Goal: Task Accomplishment & Management: Manage account settings

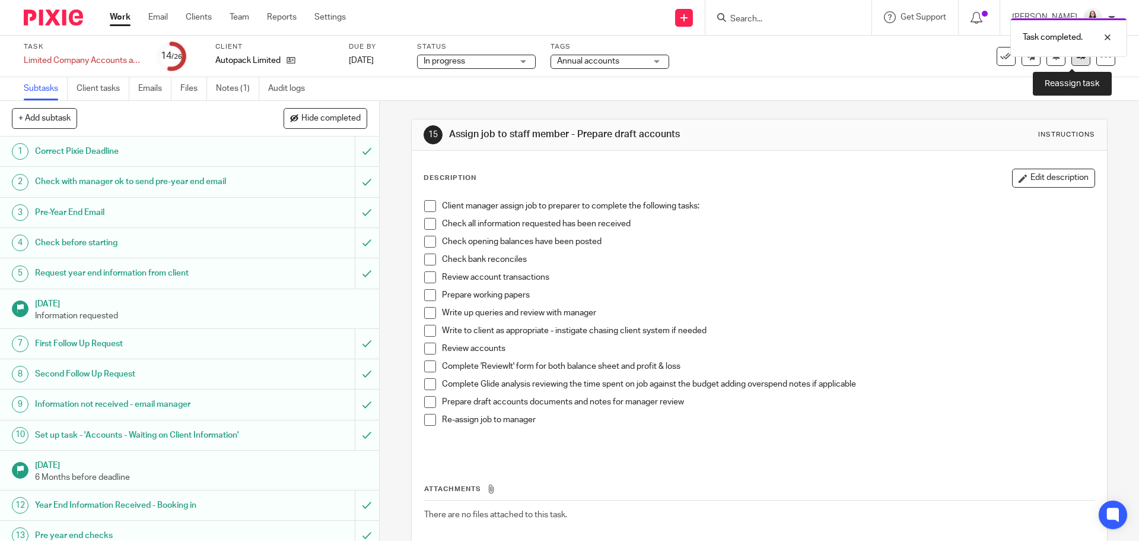
click at [1077, 60] on icon at bounding box center [1081, 56] width 9 height 9
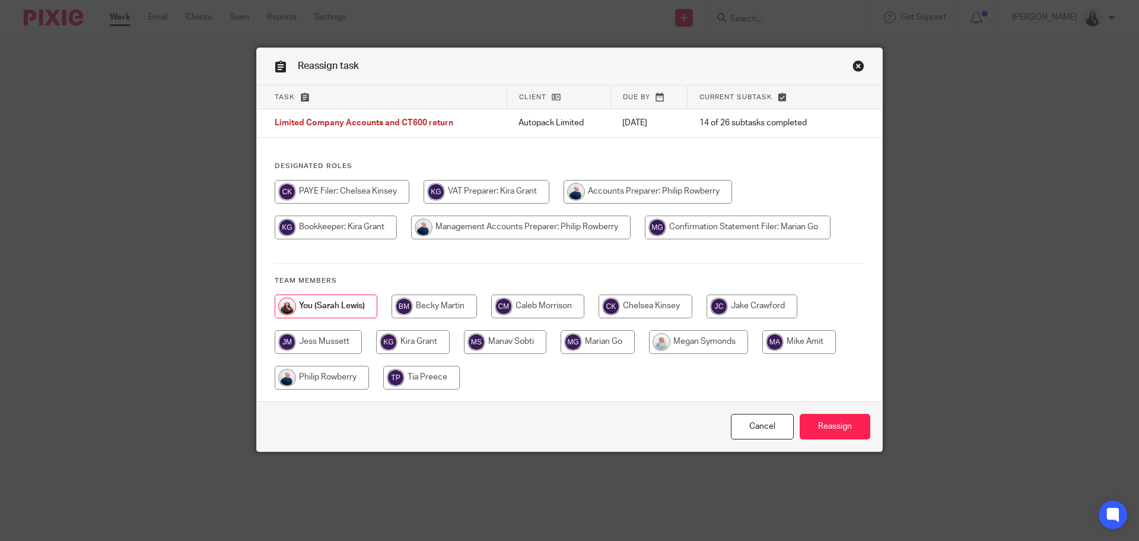
click at [800, 345] on input "radio" at bounding box center [800, 342] width 74 height 24
radio input "true"
click at [848, 422] on input "Reassign" at bounding box center [835, 427] width 71 height 26
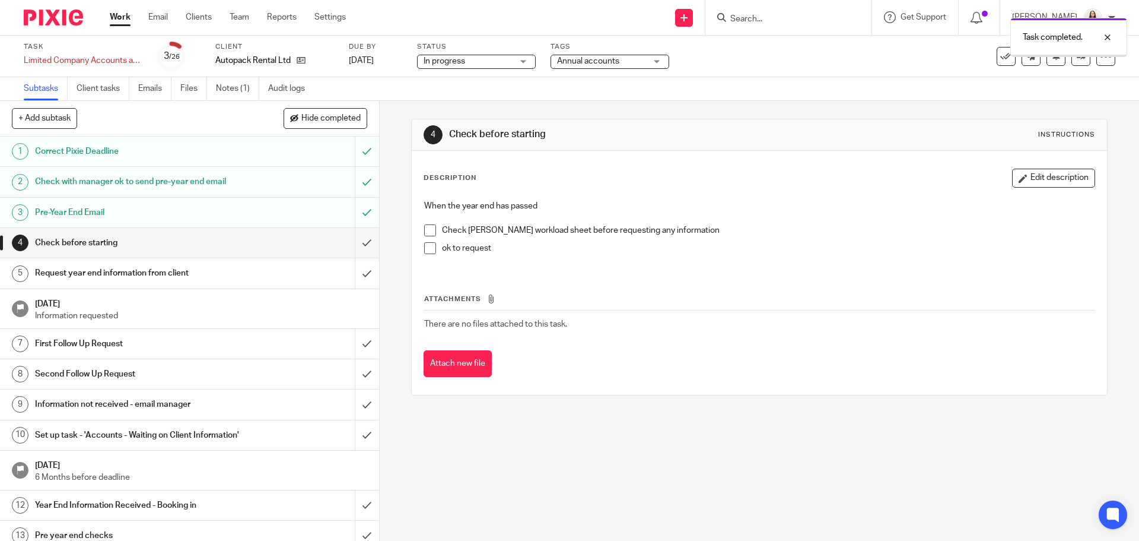
click at [353, 519] on input "submit" at bounding box center [189, 505] width 379 height 30
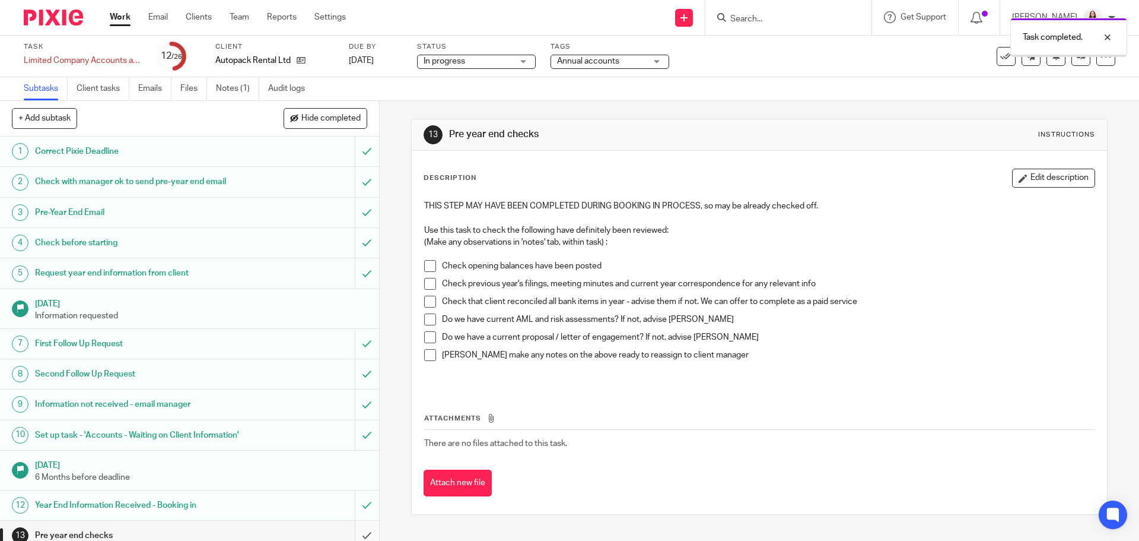
scroll to position [104, 0]
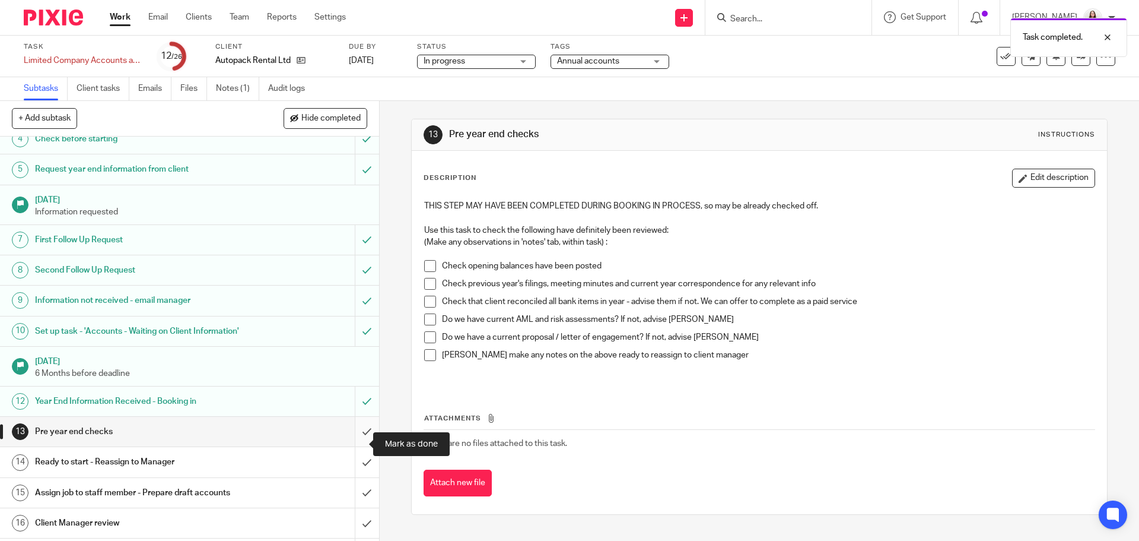
click at [353, 446] on input "submit" at bounding box center [189, 432] width 379 height 30
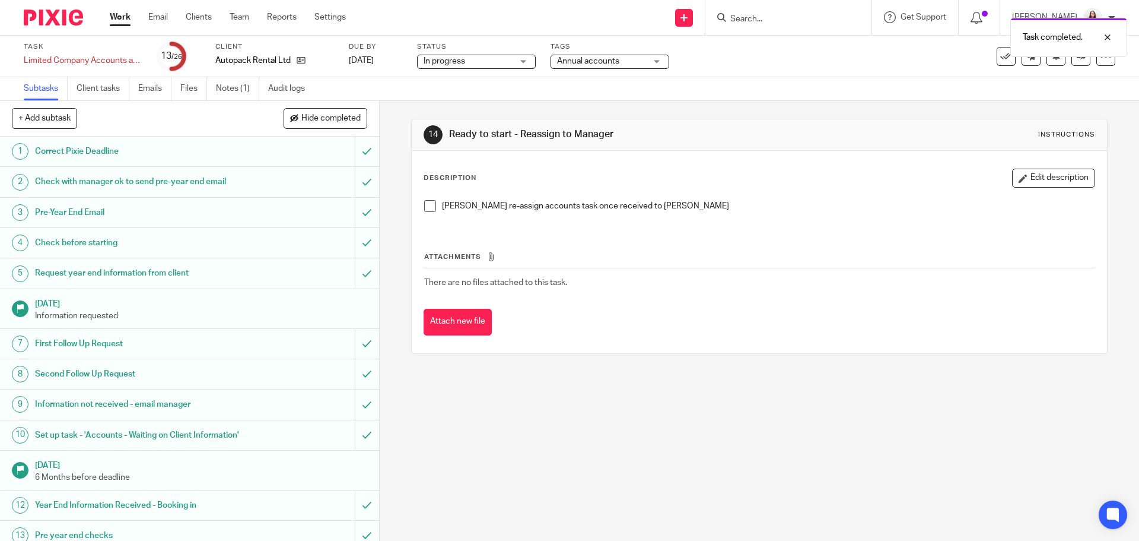
click at [428, 210] on span at bounding box center [430, 206] width 12 height 12
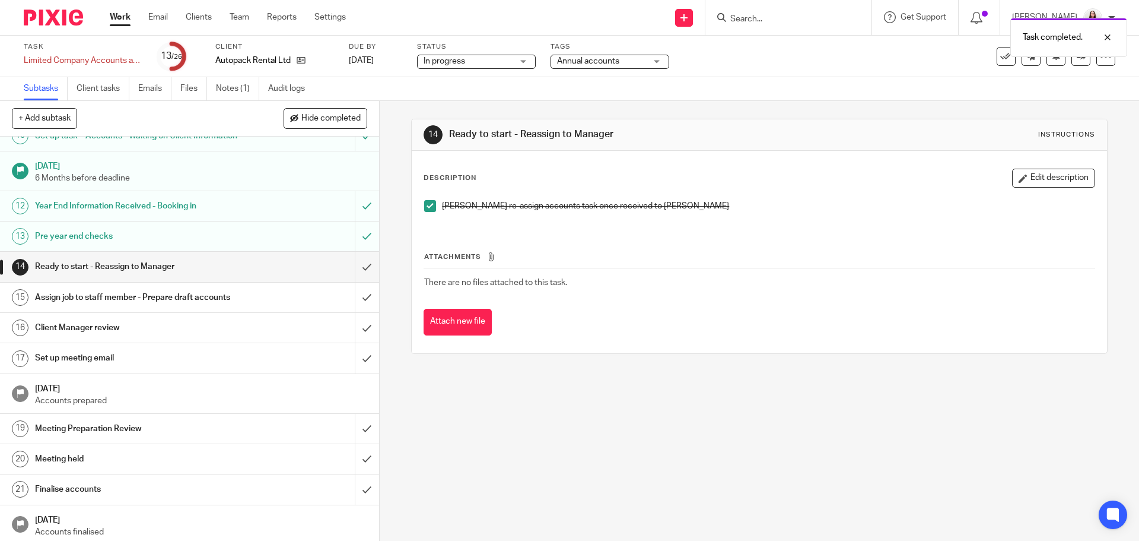
scroll to position [312, 0]
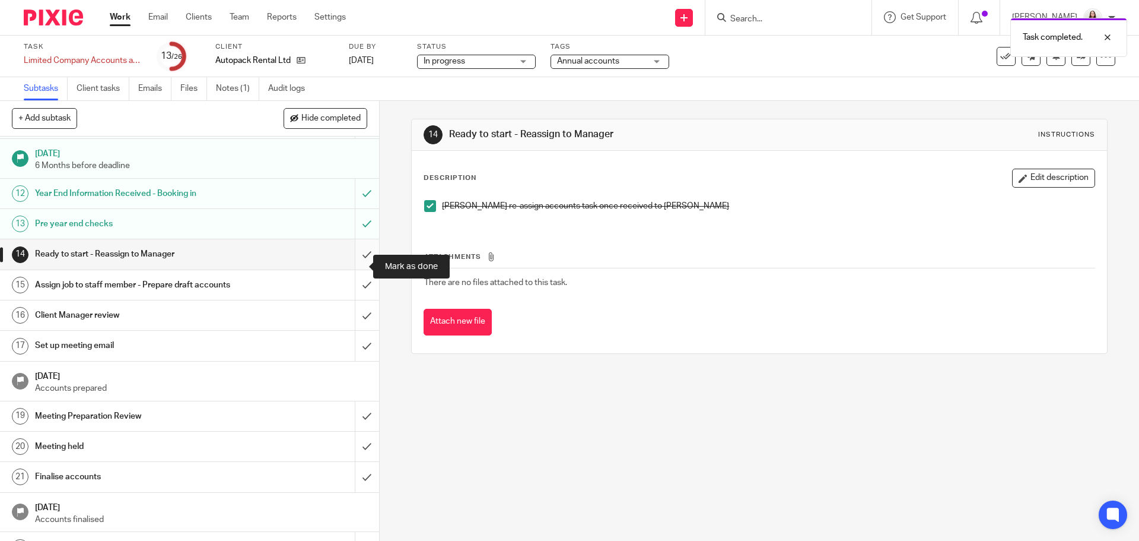
click at [354, 264] on input "submit" at bounding box center [189, 254] width 379 height 30
click at [273, 294] on div "Assign job to staff member - Prepare draft accounts" at bounding box center [189, 285] width 308 height 18
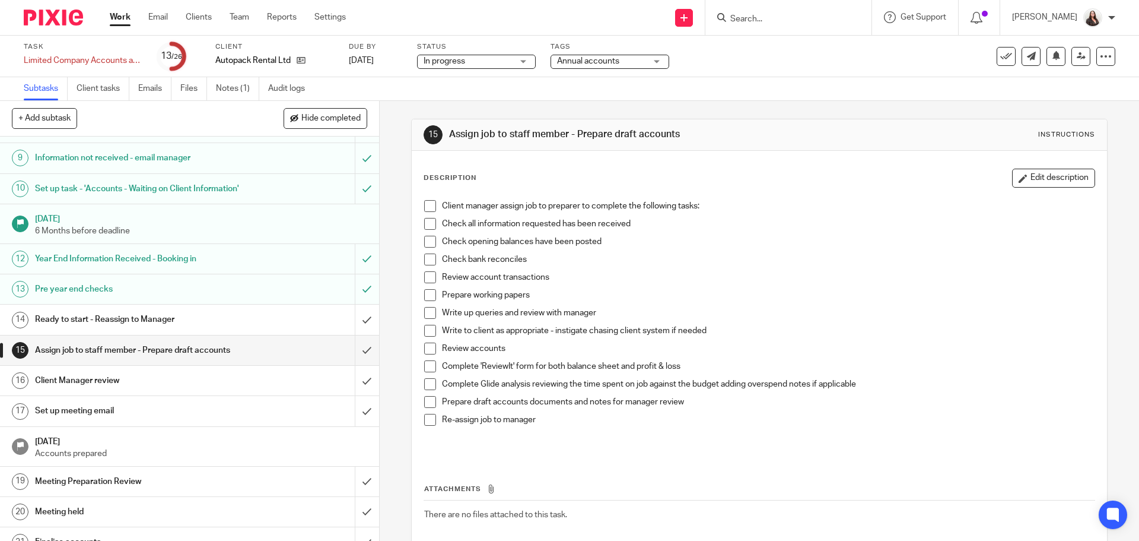
scroll to position [267, 0]
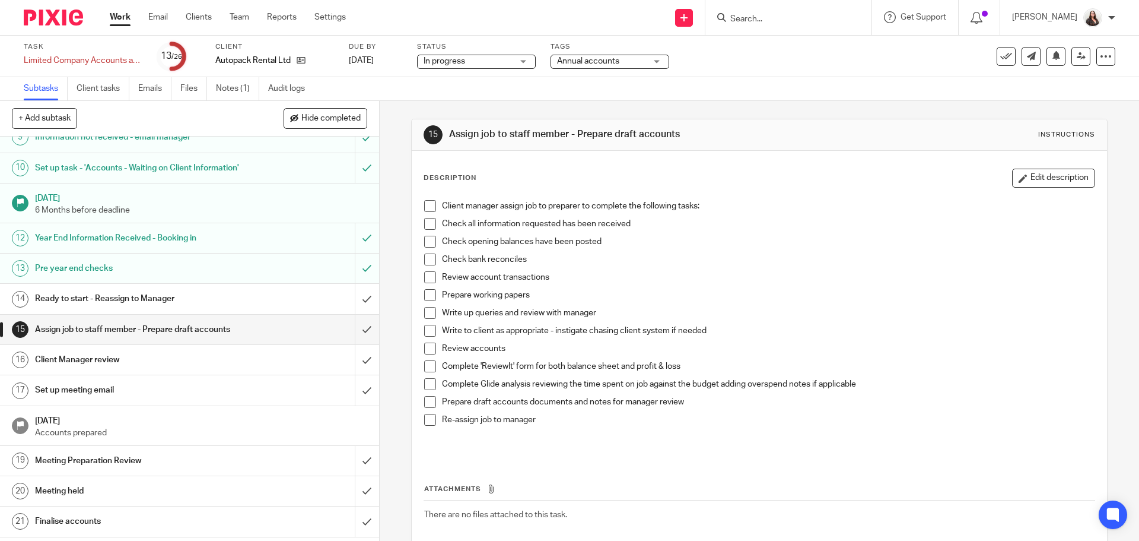
click at [176, 307] on h1 "Ready to start - Reassign to Manager" at bounding box center [137, 299] width 205 height 18
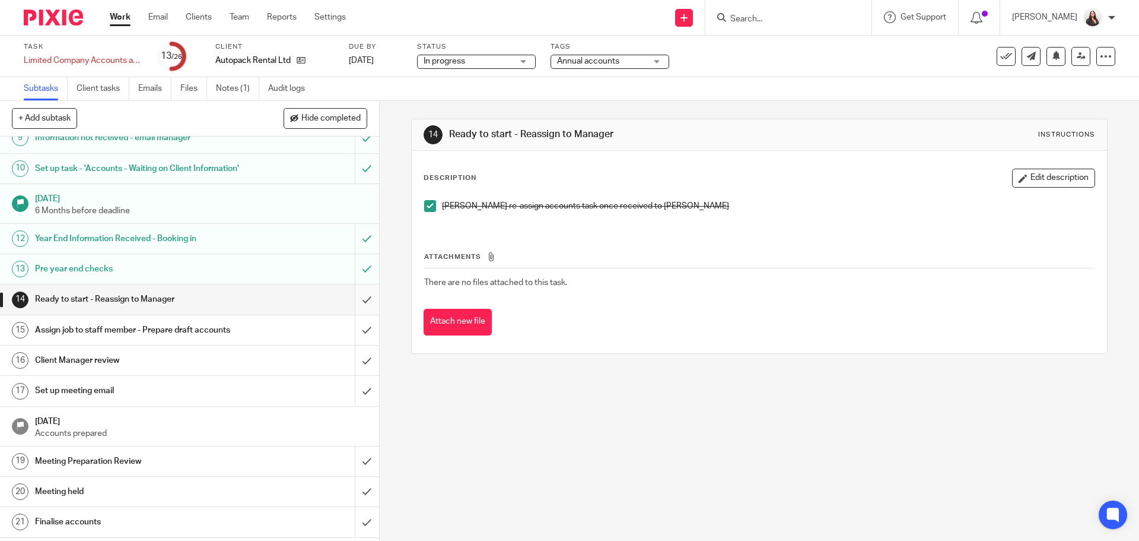
scroll to position [267, 0]
click at [358, 313] on input "submit" at bounding box center [189, 299] width 379 height 30
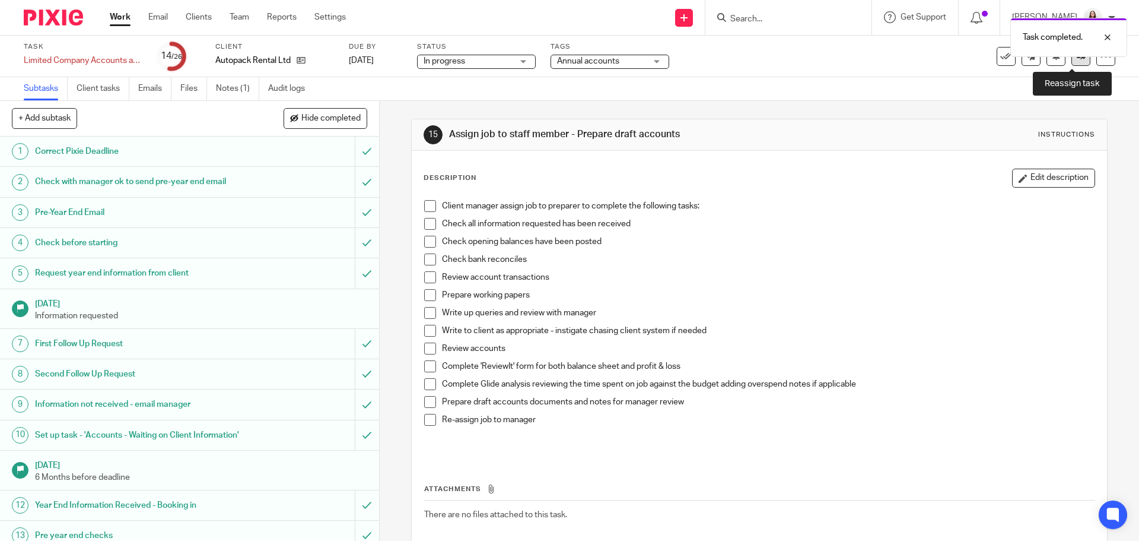
click at [1074, 61] on link at bounding box center [1081, 56] width 19 height 19
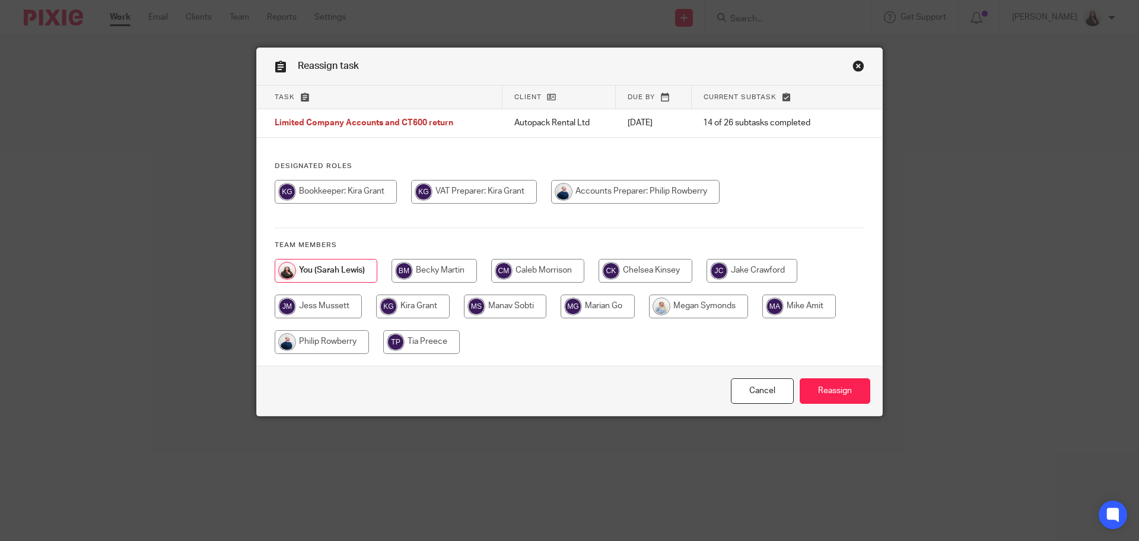
click at [602, 191] on input "radio" at bounding box center [635, 192] width 169 height 24
radio input "true"
click at [820, 395] on input "Reassign" at bounding box center [835, 391] width 71 height 26
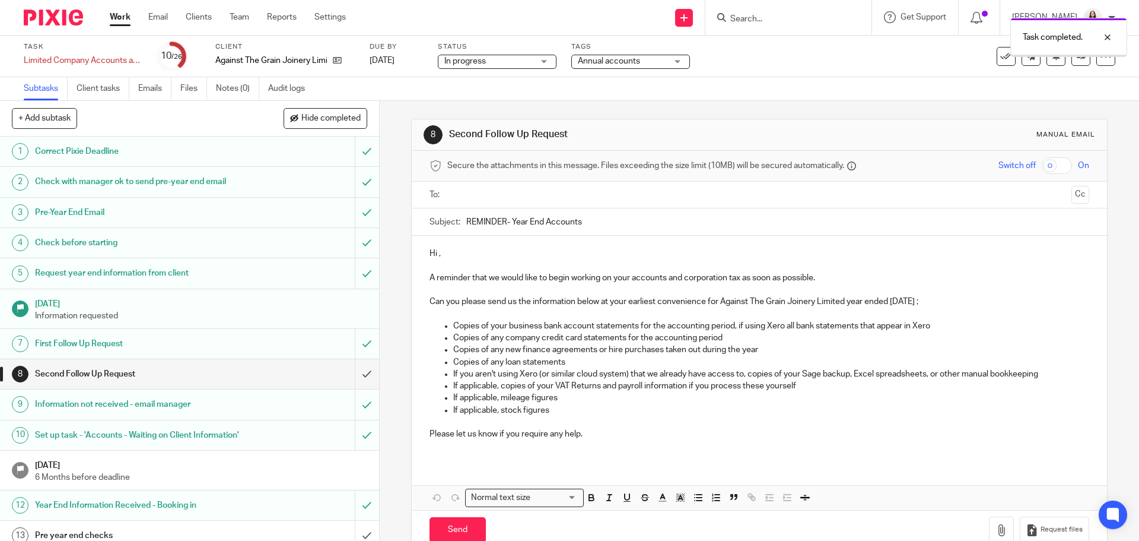
click at [354, 373] on input "submit" at bounding box center [189, 374] width 379 height 30
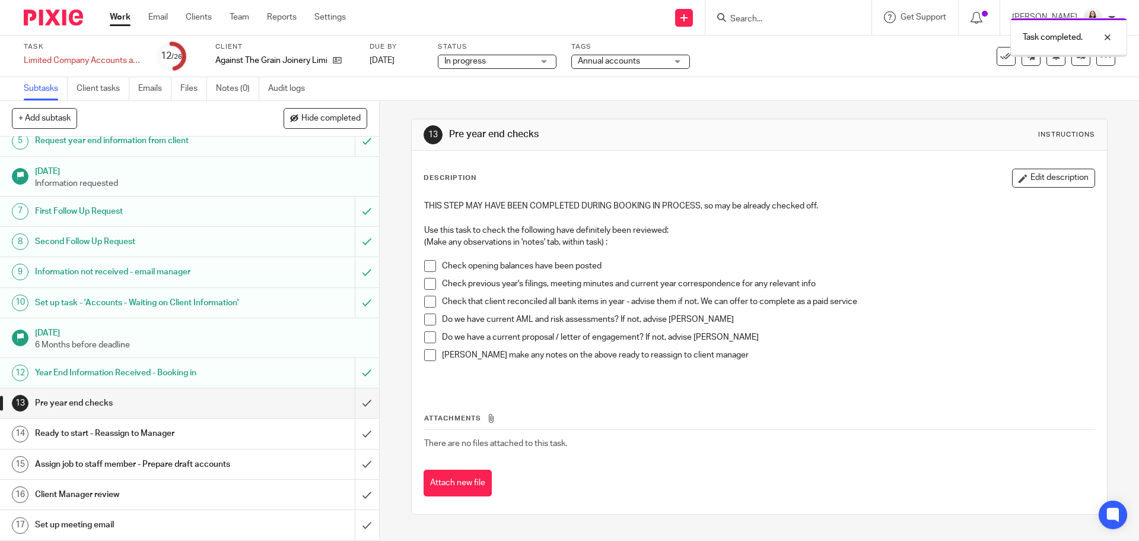
scroll to position [223, 0]
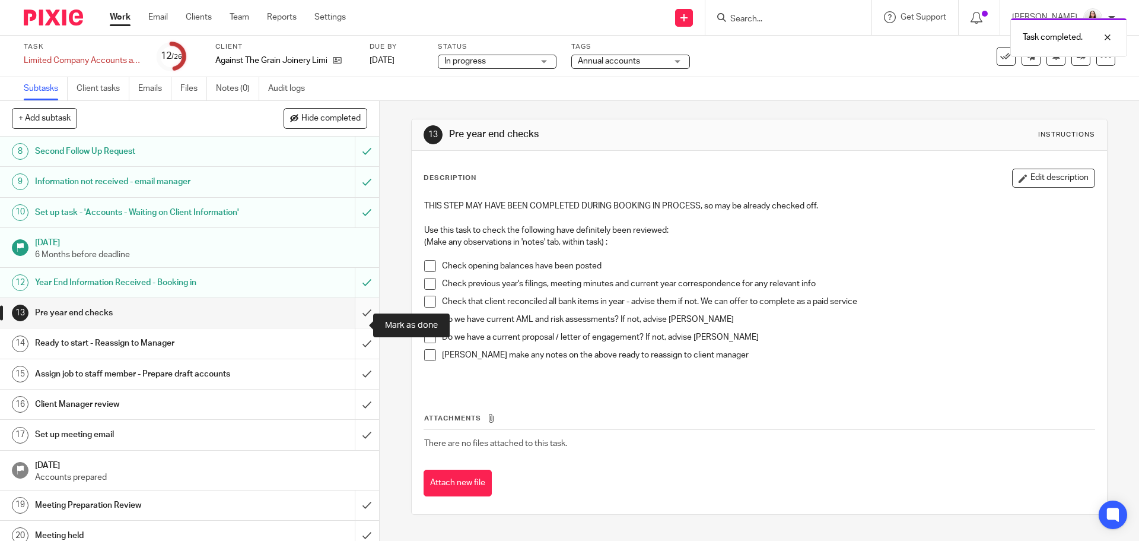
click at [357, 325] on input "submit" at bounding box center [189, 313] width 379 height 30
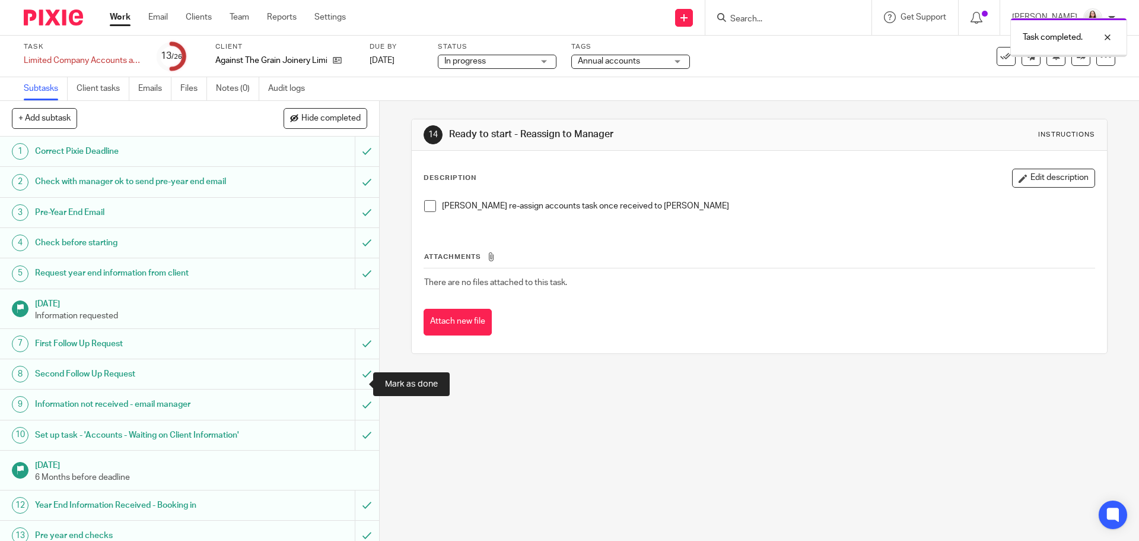
scroll to position [267, 0]
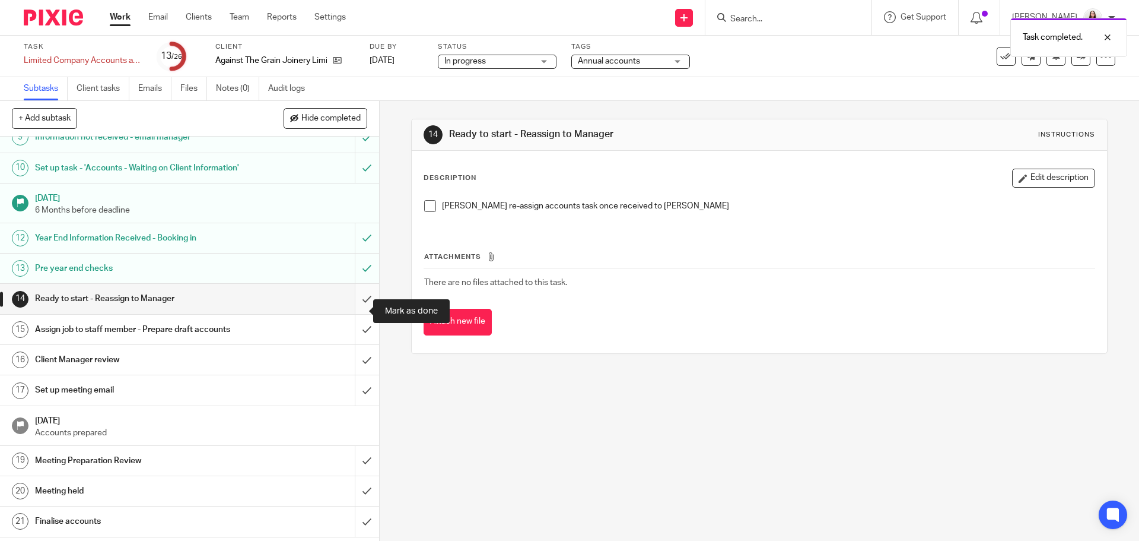
click at [354, 311] on input "submit" at bounding box center [189, 299] width 379 height 30
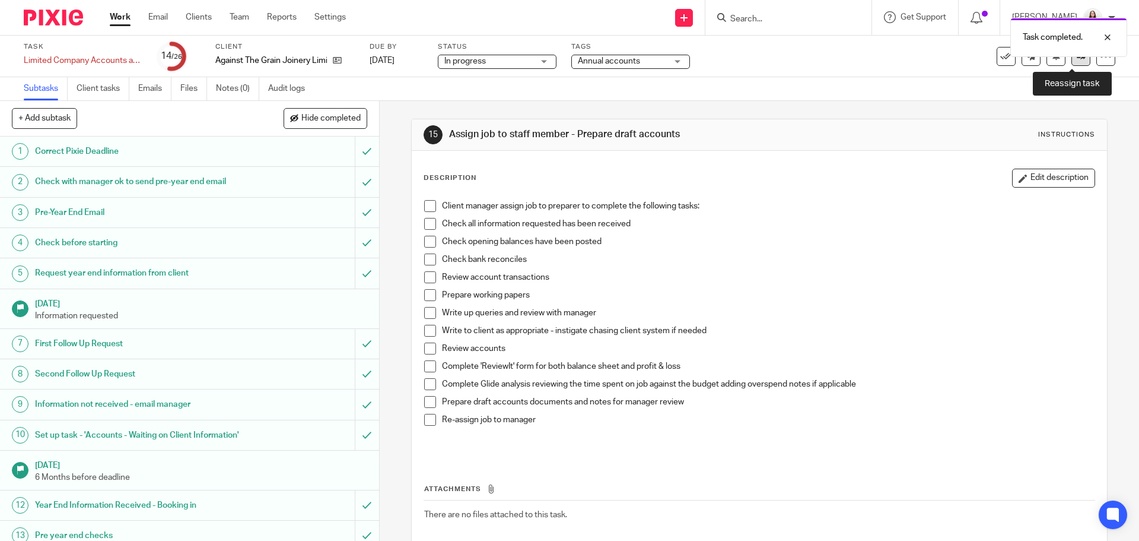
click at [1078, 60] on link at bounding box center [1081, 56] width 19 height 19
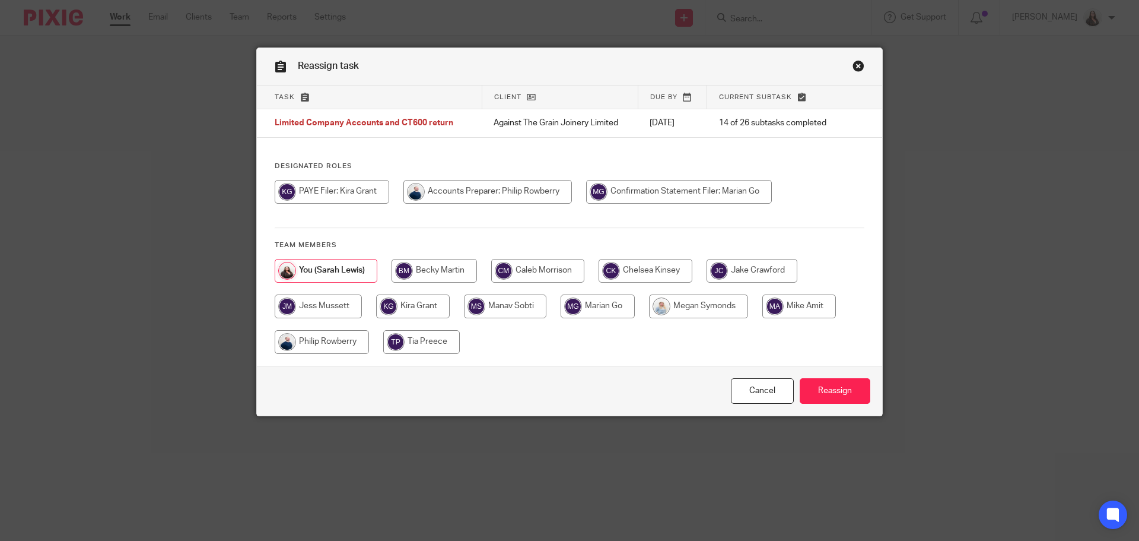
drag, startPoint x: 810, startPoint y: 306, endPoint x: 836, endPoint y: 332, distance: 37.4
click at [810, 306] on input "radio" at bounding box center [800, 306] width 74 height 24
radio input "true"
click at [846, 387] on input "Reassign" at bounding box center [835, 391] width 71 height 26
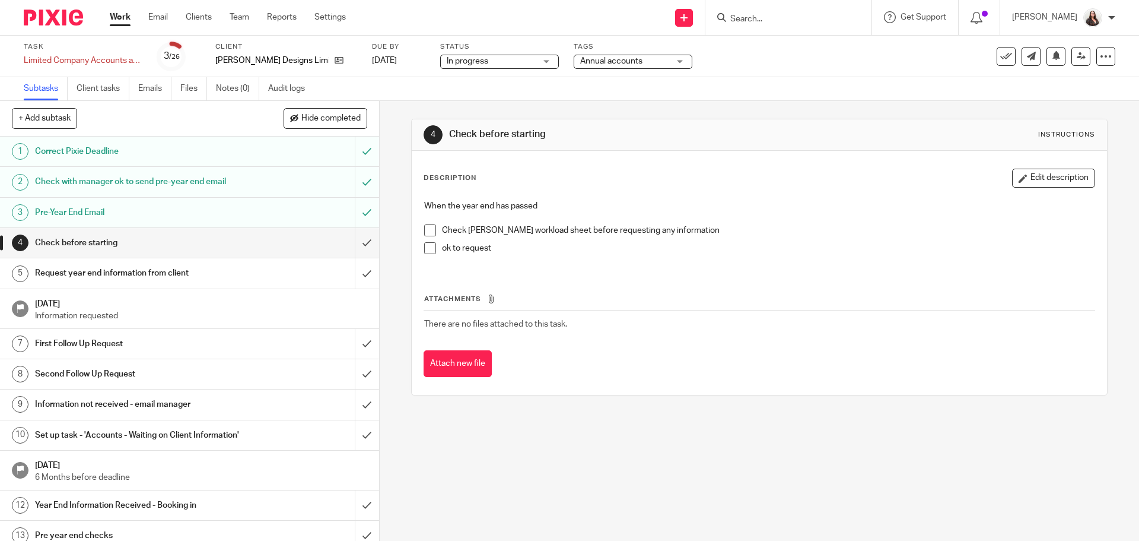
click at [430, 233] on span at bounding box center [430, 230] width 12 height 12
click at [426, 247] on span at bounding box center [430, 248] width 12 height 12
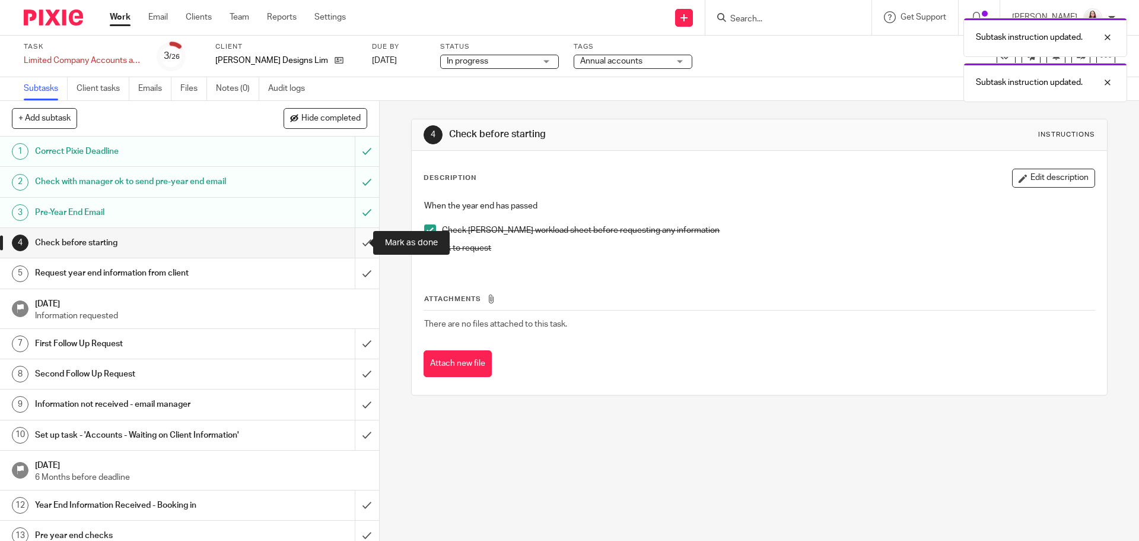
click at [357, 239] on input "submit" at bounding box center [189, 243] width 379 height 30
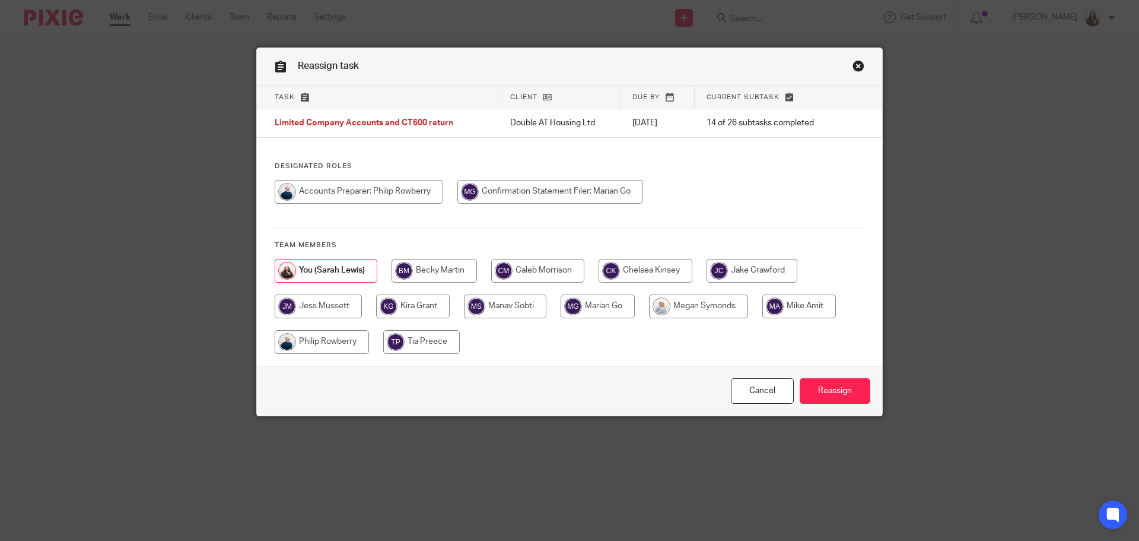
click at [371, 186] on input "radio" at bounding box center [359, 192] width 169 height 24
radio input "true"
click at [826, 394] on input "Reassign" at bounding box center [835, 391] width 71 height 26
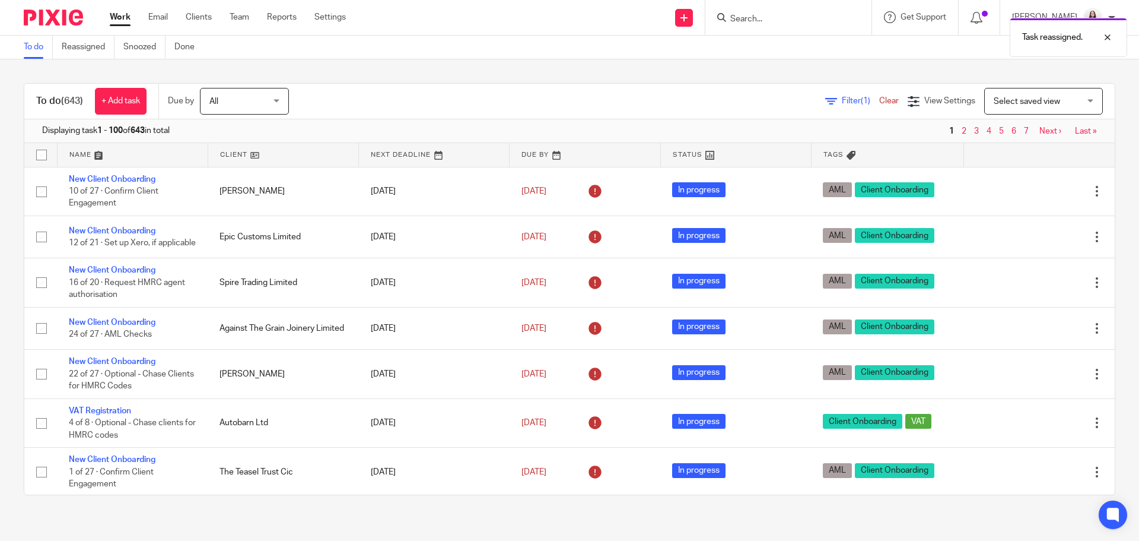
click at [842, 102] on span "Filter (1)" at bounding box center [860, 101] width 37 height 8
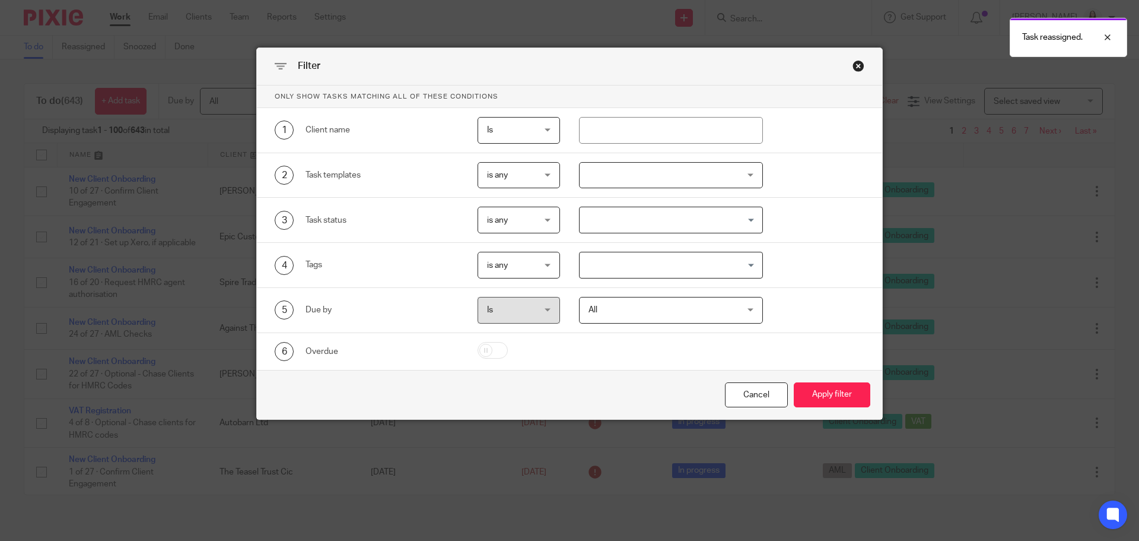
click at [629, 175] on div at bounding box center [671, 175] width 185 height 27
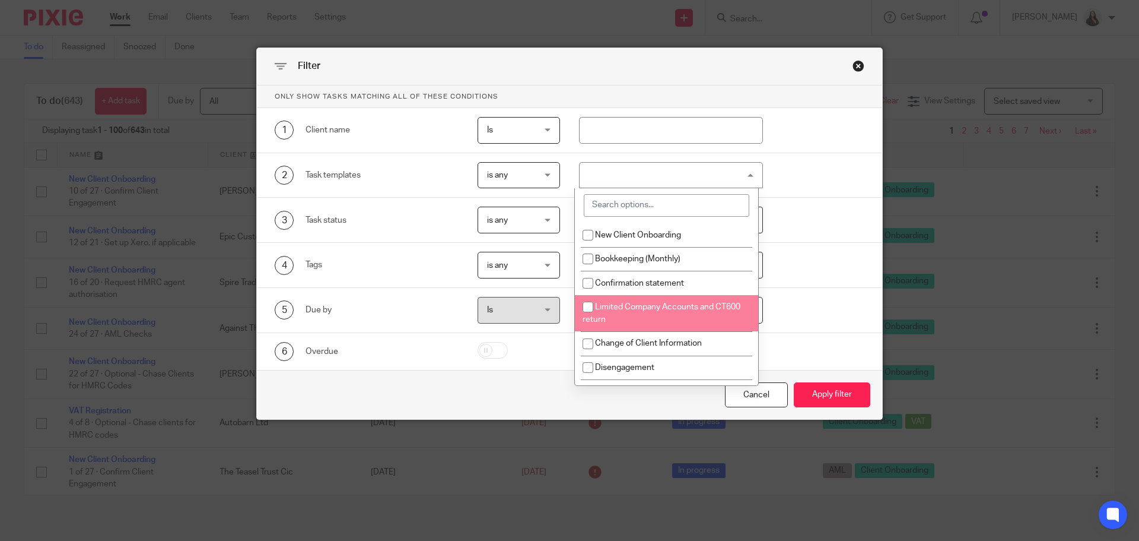
click at [645, 319] on li "Limited Company Accounts and CT600 return" at bounding box center [666, 313] width 183 height 36
checkbox input "true"
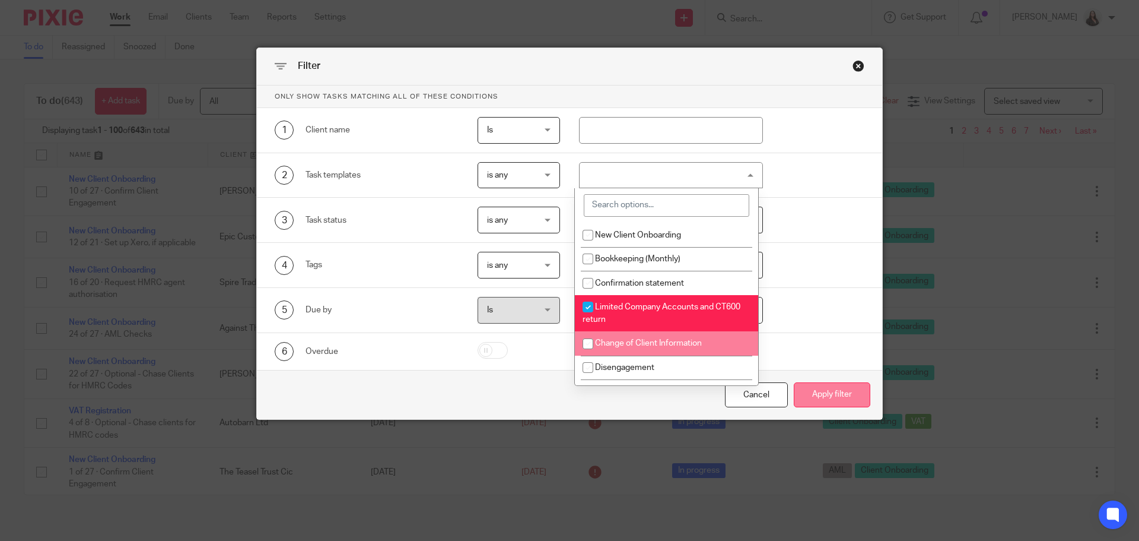
click at [840, 393] on button "Apply filter" at bounding box center [832, 395] width 77 height 26
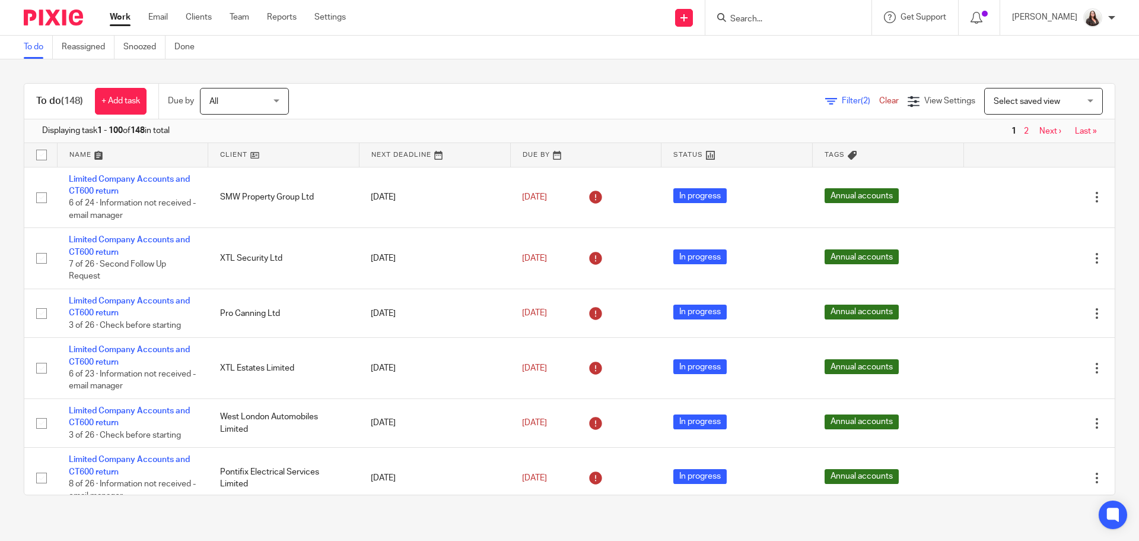
click at [573, 159] on link at bounding box center [586, 155] width 151 height 24
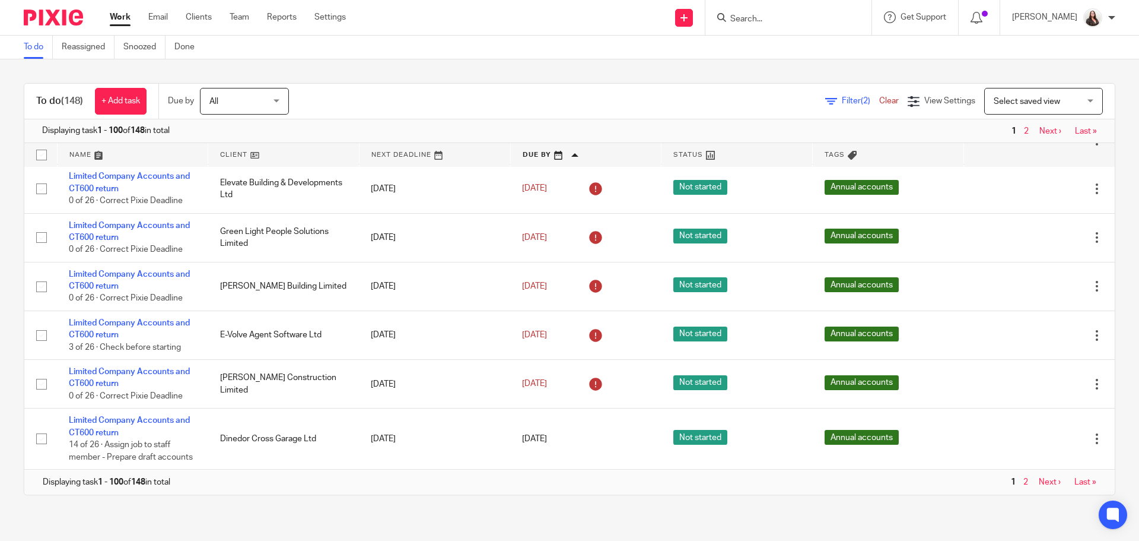
scroll to position [5138, 0]
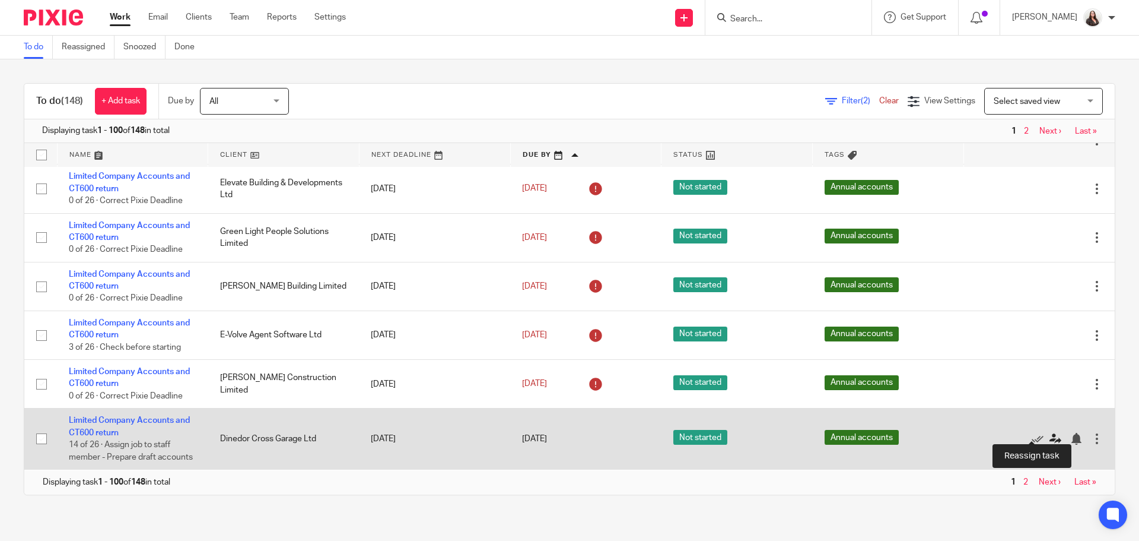
click at [1050, 434] on icon at bounding box center [1056, 439] width 12 height 12
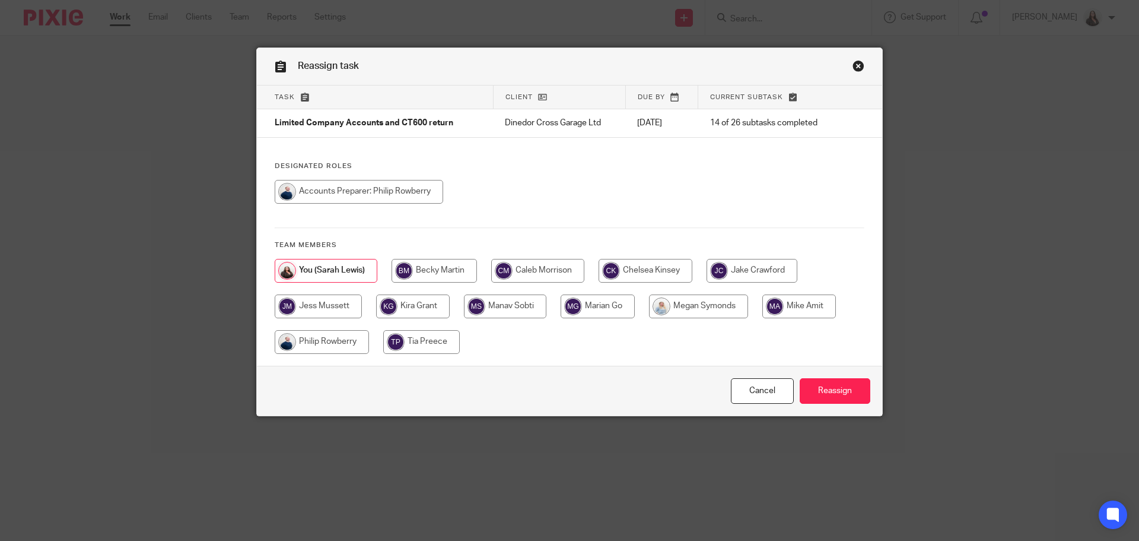
click at [858, 67] on link "Close this dialog window" at bounding box center [859, 68] width 12 height 16
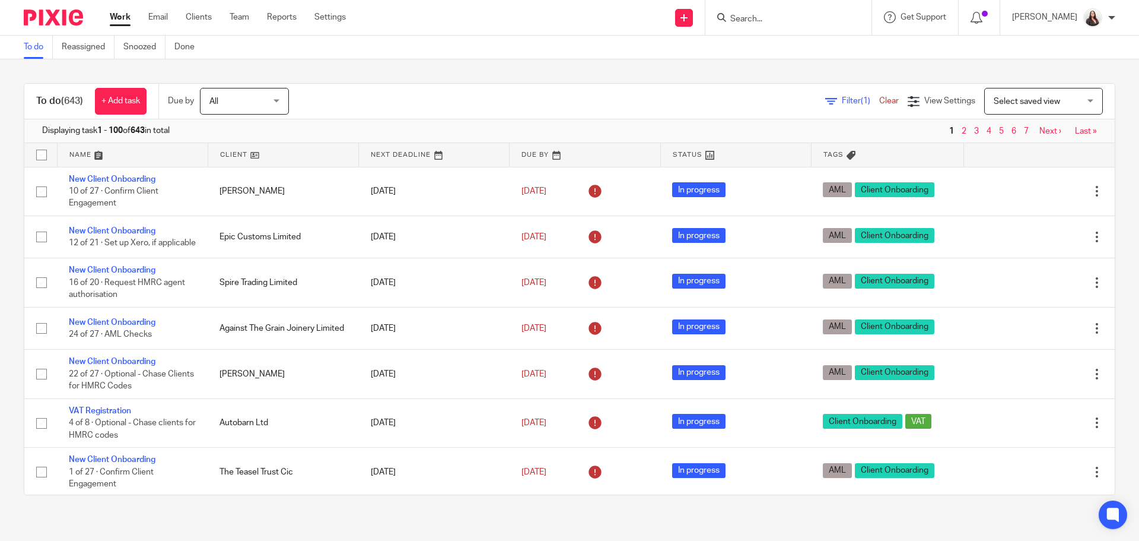
click at [842, 103] on span "Filter (1)" at bounding box center [860, 101] width 37 height 8
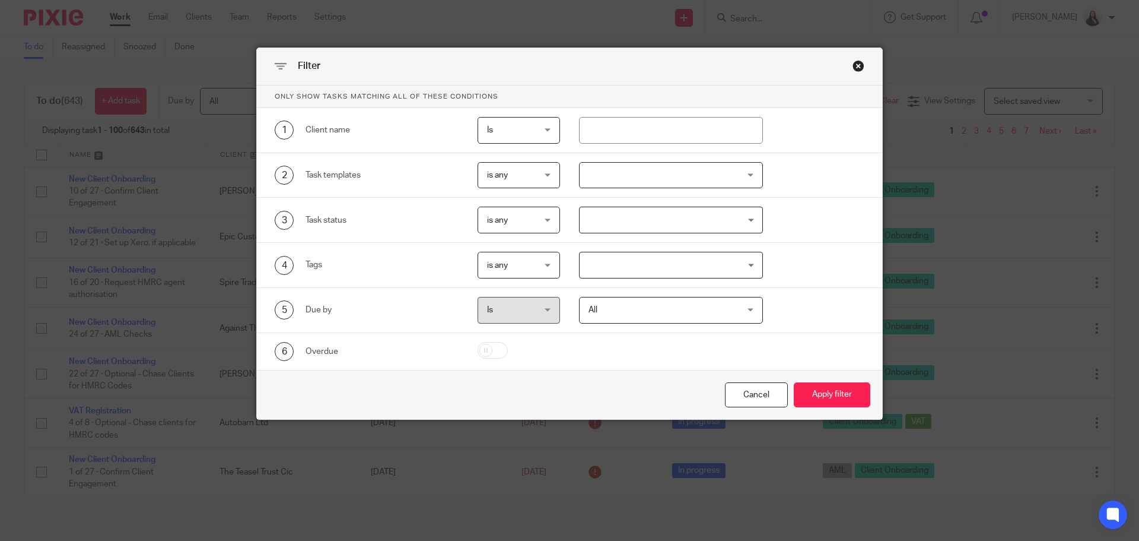
click at [666, 174] on div at bounding box center [671, 175] width 185 height 27
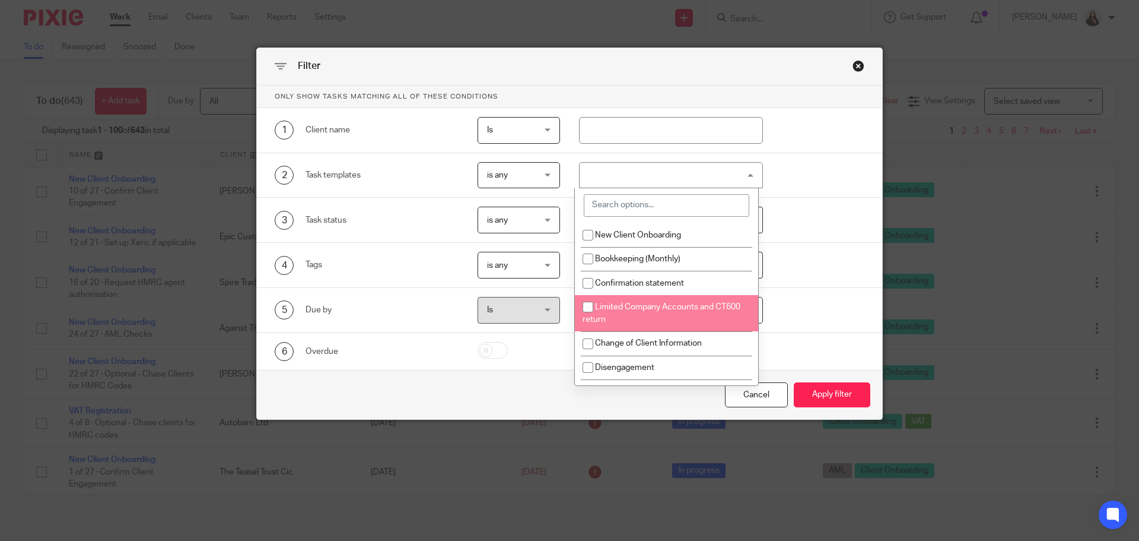
drag, startPoint x: 636, startPoint y: 313, endPoint x: 657, endPoint y: 310, distance: 21.0
click at [637, 313] on li "Limited Company Accounts and CT600 return" at bounding box center [666, 313] width 183 height 36
checkbox input "true"
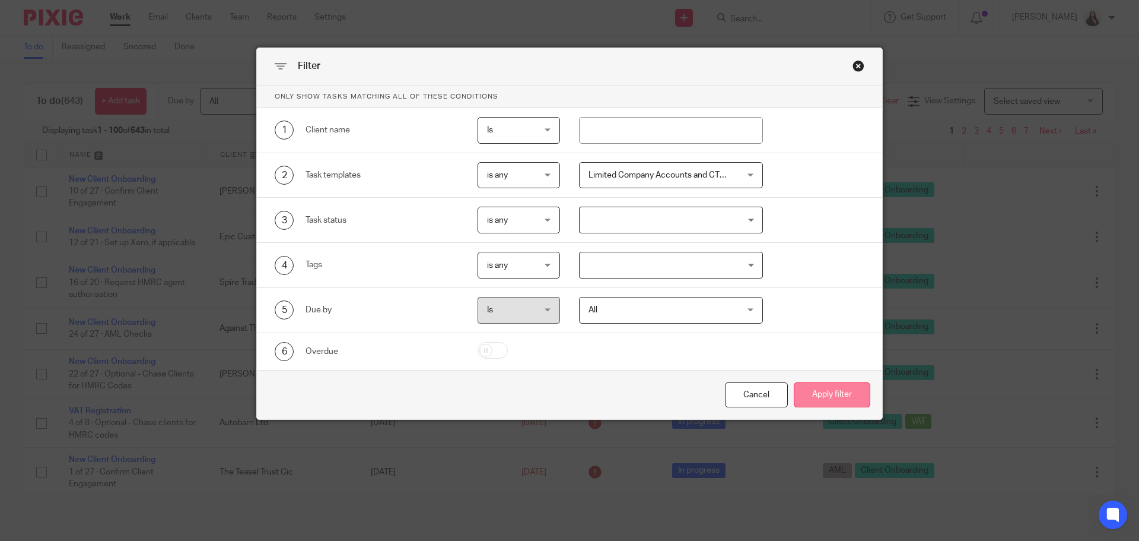
click at [827, 393] on button "Apply filter" at bounding box center [832, 395] width 77 height 26
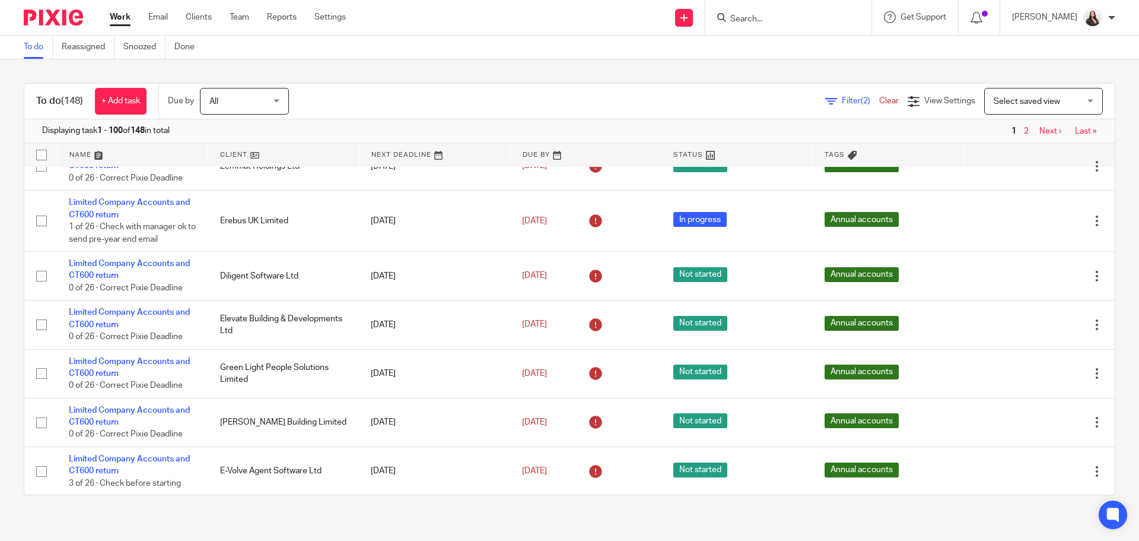
scroll to position [5138, 0]
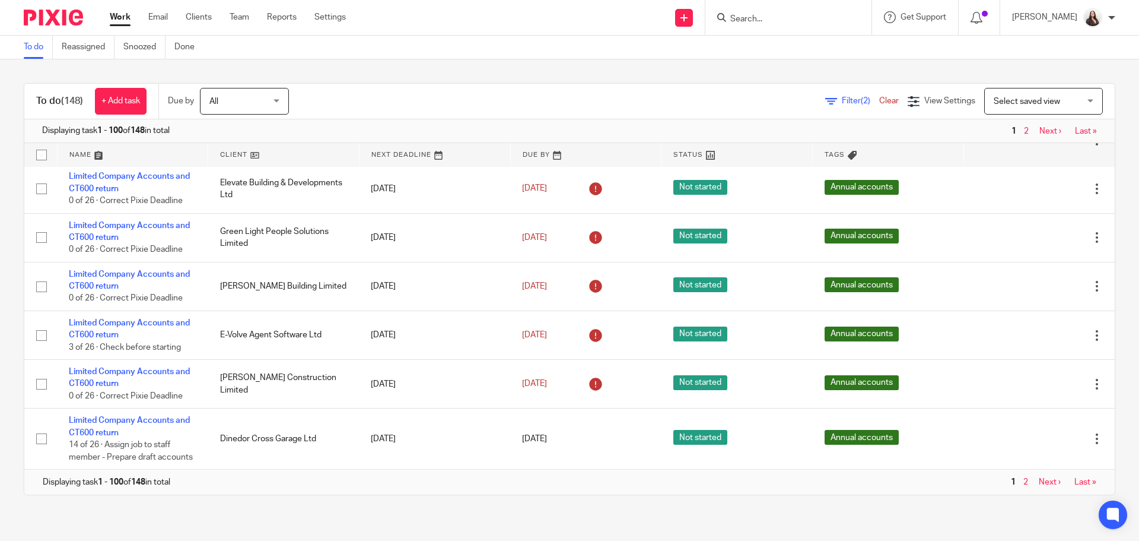
click at [1040, 133] on link "Next ›" at bounding box center [1051, 131] width 22 height 8
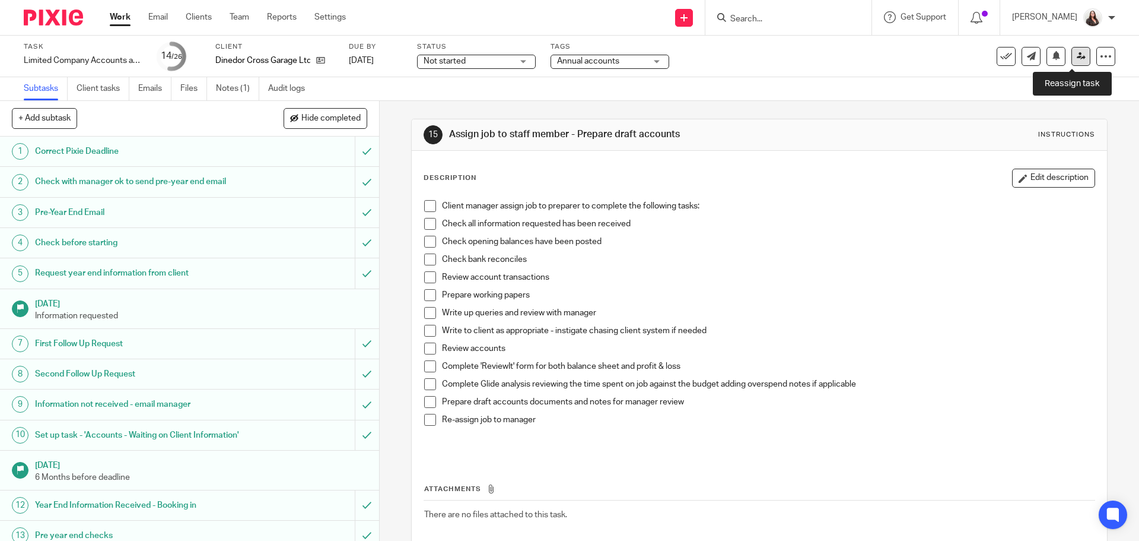
click at [1077, 58] on icon at bounding box center [1081, 56] width 9 height 9
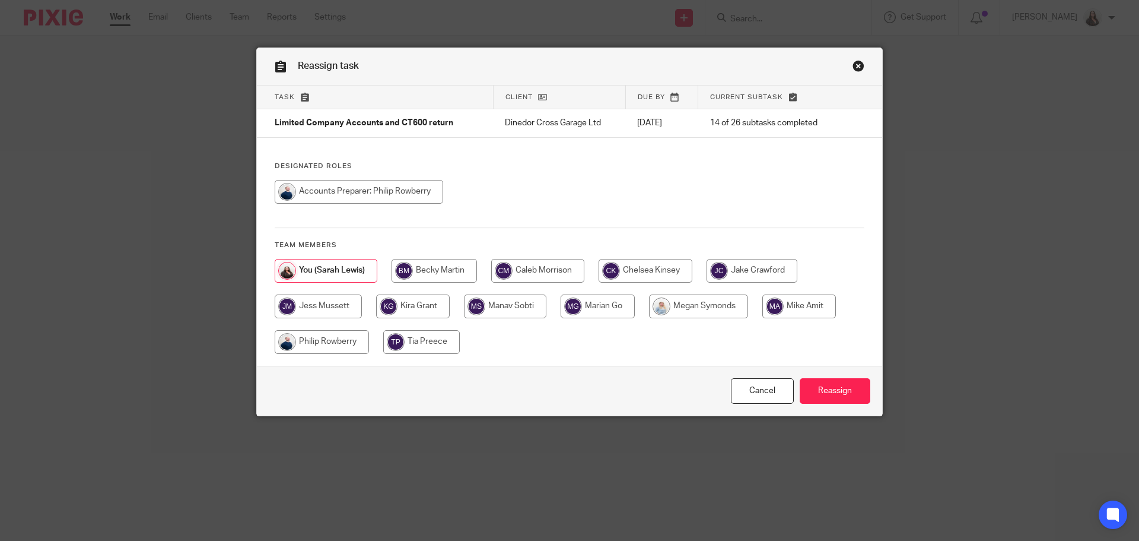
click at [393, 191] on input "radio" at bounding box center [359, 192] width 169 height 24
radio input "true"
click at [849, 392] on input "Reassign" at bounding box center [835, 391] width 71 height 26
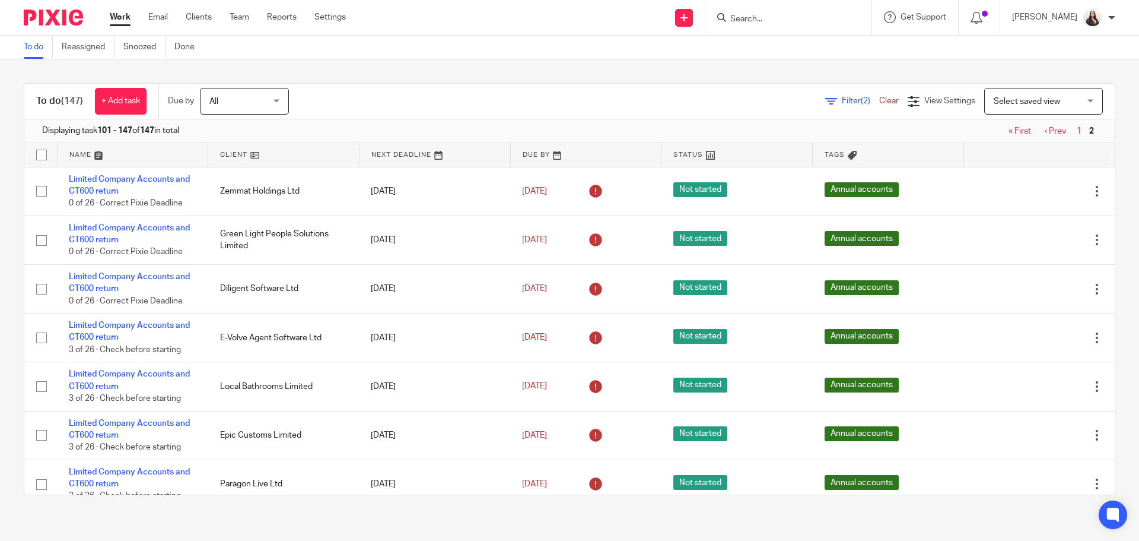
drag, startPoint x: 761, startPoint y: 16, endPoint x: 817, endPoint y: 20, distance: 55.9
click at [761, 16] on input "Search" at bounding box center [782, 19] width 107 height 11
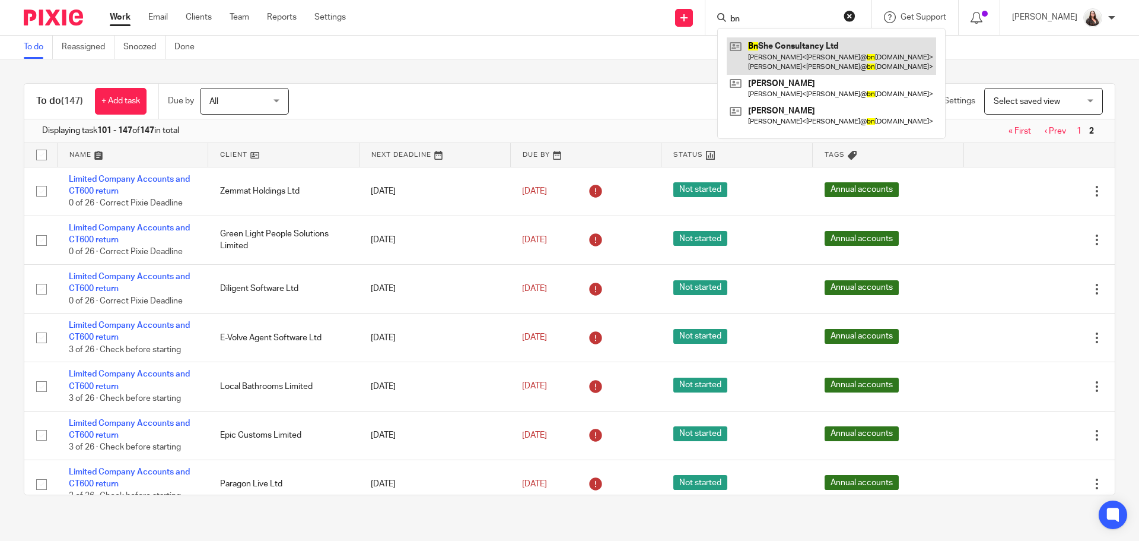
type input "bn"
click at [828, 53] on link at bounding box center [832, 55] width 210 height 37
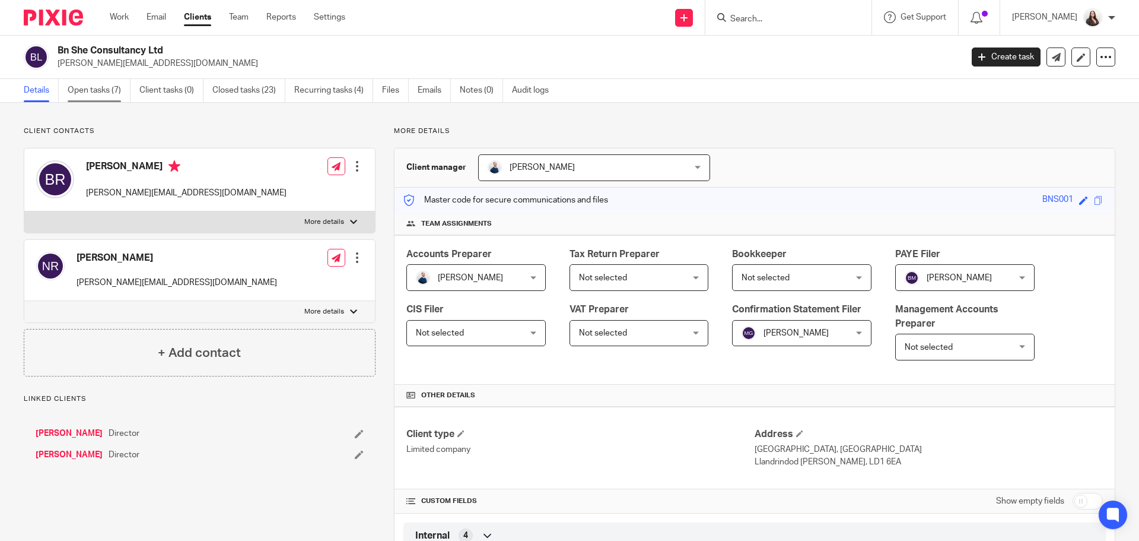
click at [92, 87] on link "Open tasks (7)" at bounding box center [99, 90] width 63 height 23
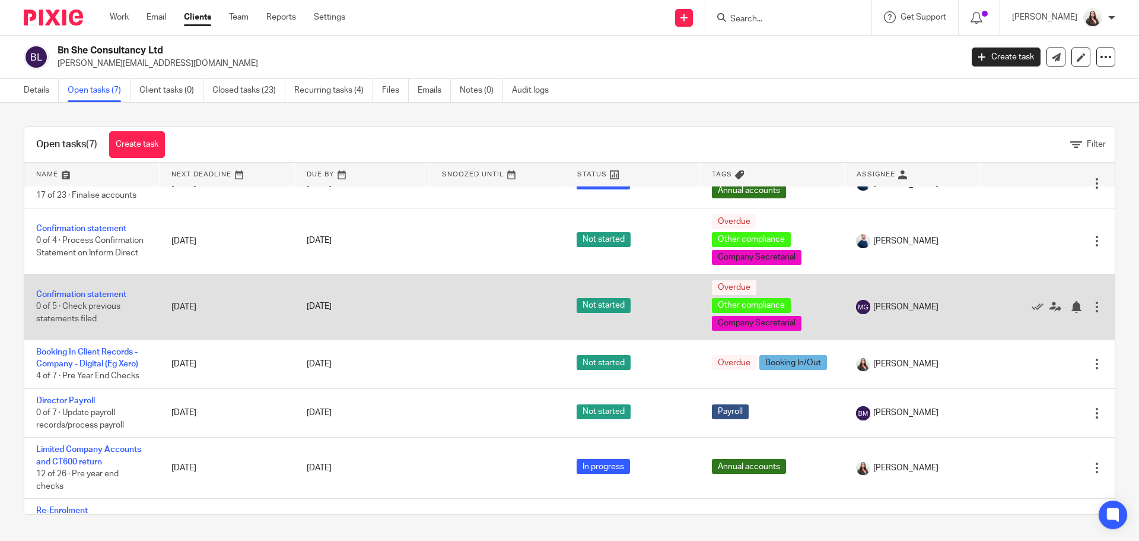
scroll to position [61, 0]
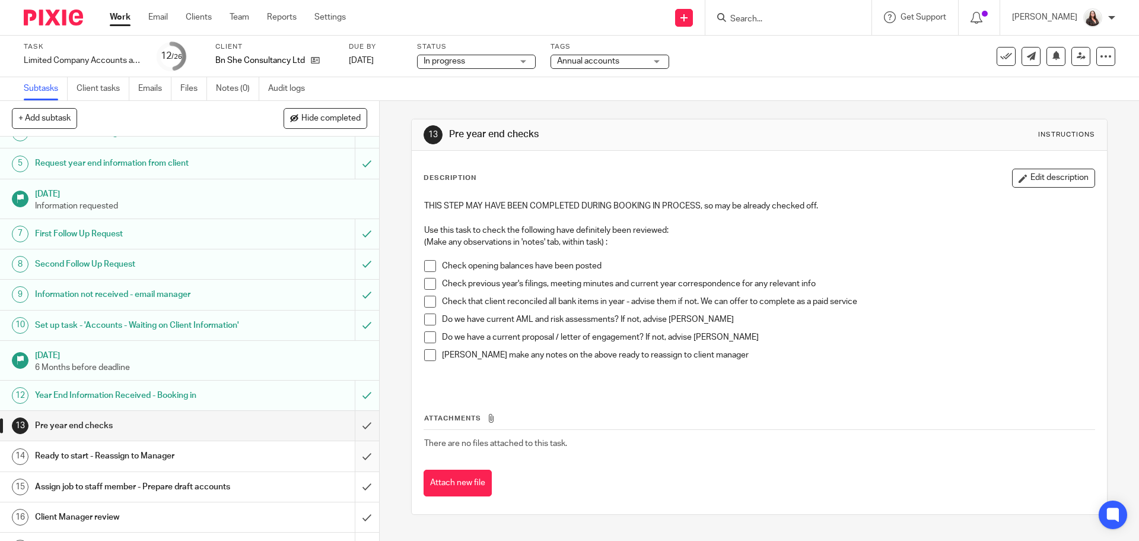
scroll to position [178, 0]
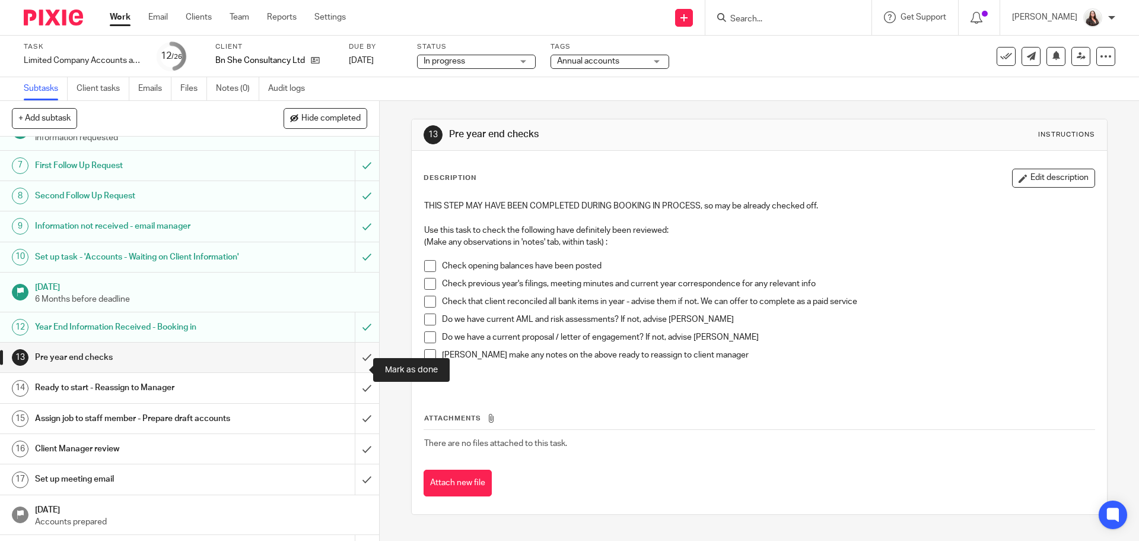
click at [355, 367] on input "submit" at bounding box center [189, 357] width 379 height 30
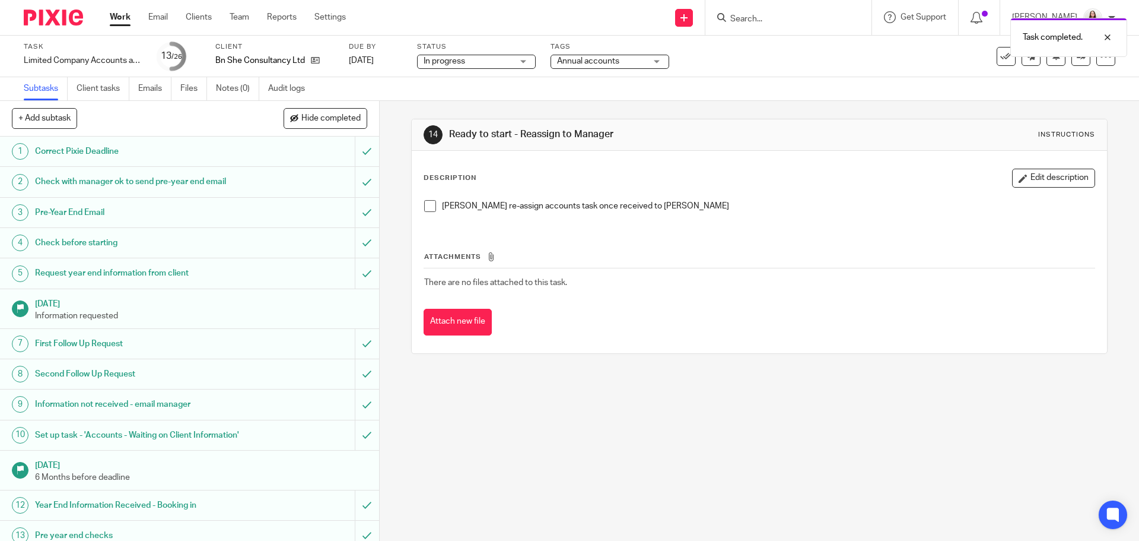
click at [430, 207] on span at bounding box center [430, 206] width 12 height 12
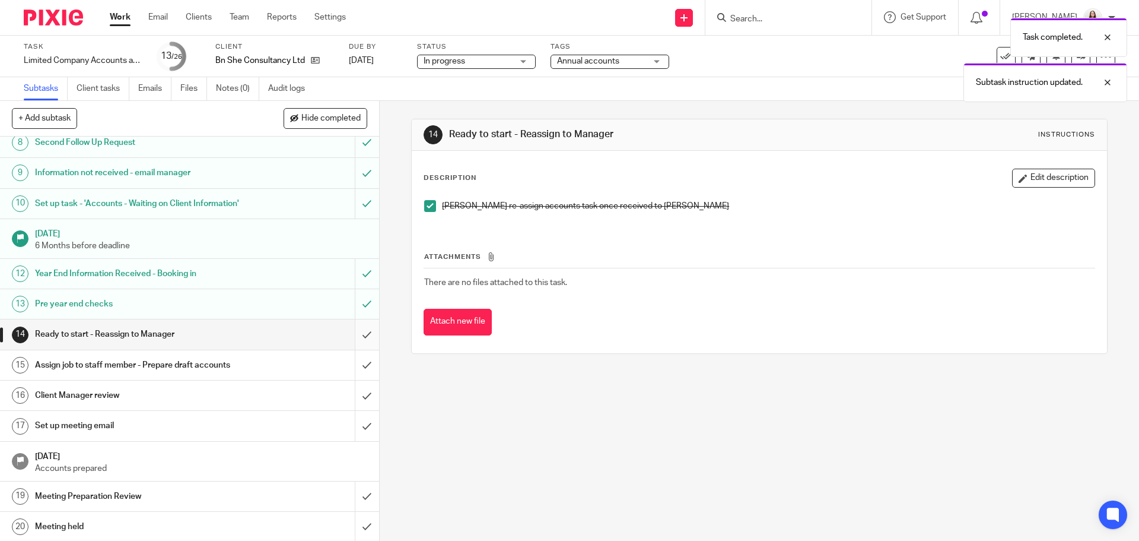
scroll to position [252, 0]
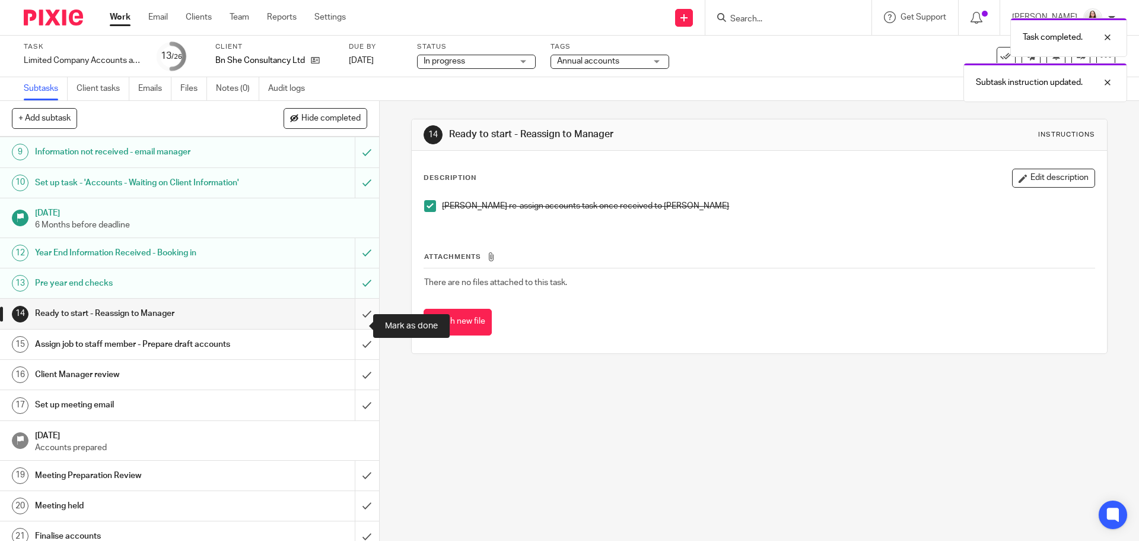
click at [358, 323] on input "submit" at bounding box center [189, 314] width 379 height 30
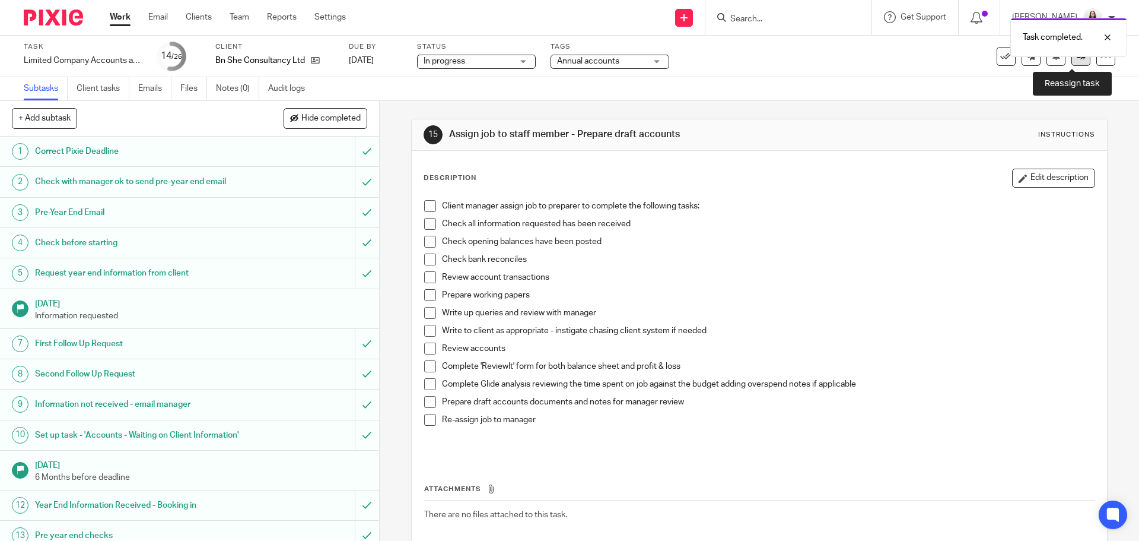
click at [1077, 60] on icon at bounding box center [1081, 56] width 9 height 9
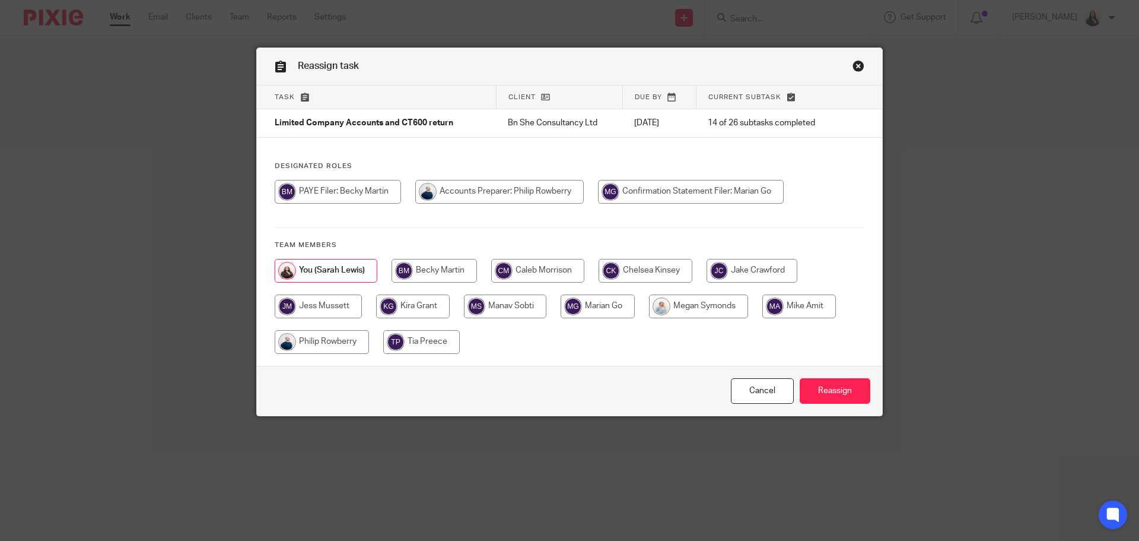
click at [518, 185] on input "radio" at bounding box center [499, 192] width 169 height 24
radio input "true"
click at [827, 382] on input "Reassign" at bounding box center [835, 391] width 71 height 26
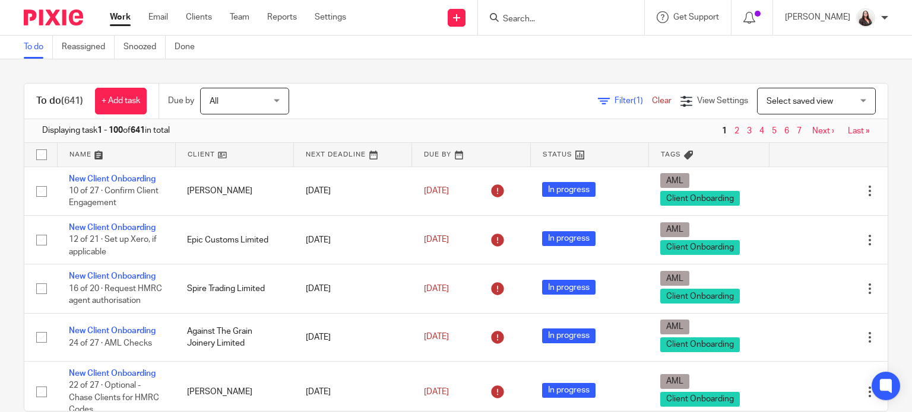
click at [542, 20] on input "Search" at bounding box center [554, 19] width 107 height 11
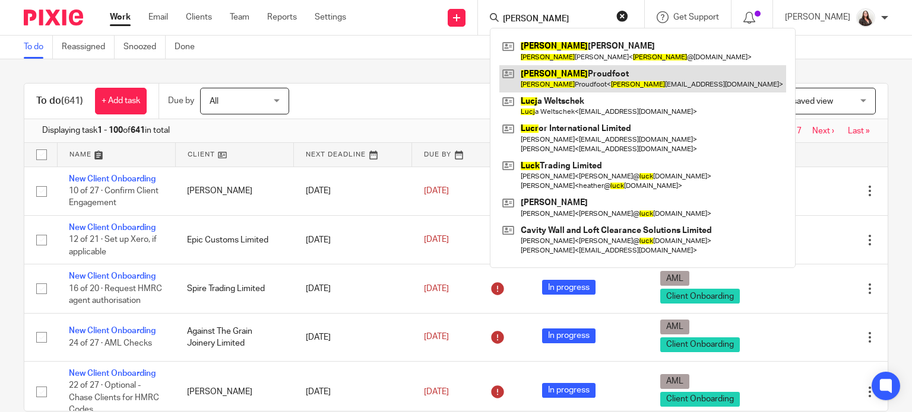
type input "lucy"
click at [598, 78] on link at bounding box center [642, 78] width 287 height 27
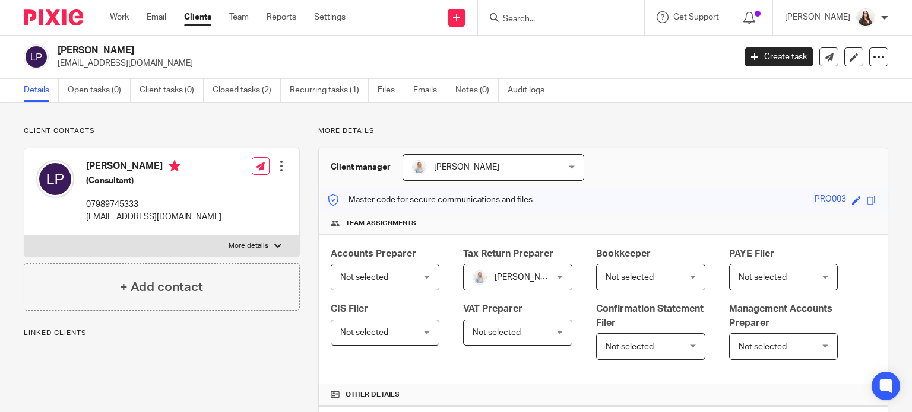
click at [90, 95] on link "Open tasks (0)" at bounding box center [99, 90] width 63 height 23
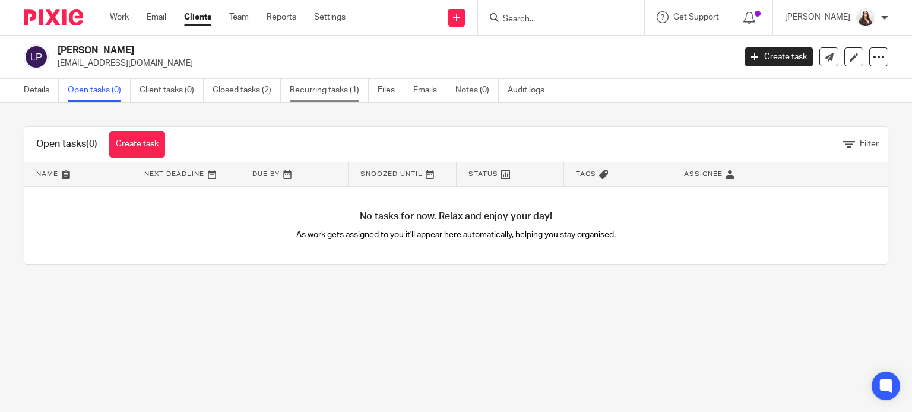
click at [358, 90] on link "Recurring tasks (1)" at bounding box center [329, 90] width 79 height 23
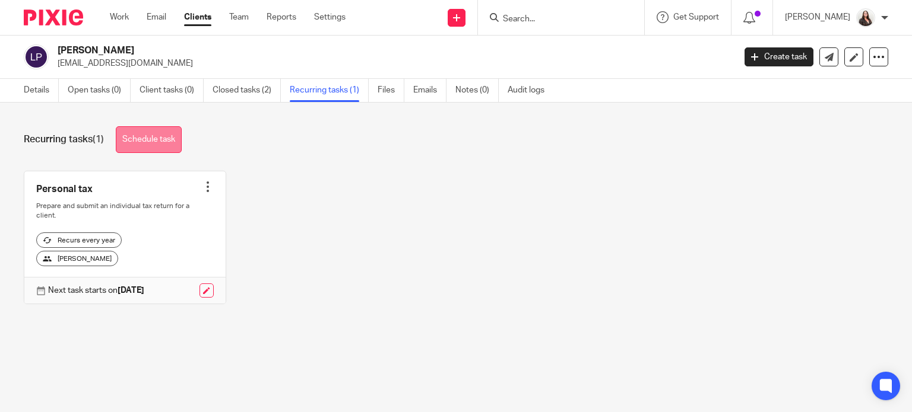
click at [154, 134] on link "Schedule task" at bounding box center [149, 139] width 66 height 27
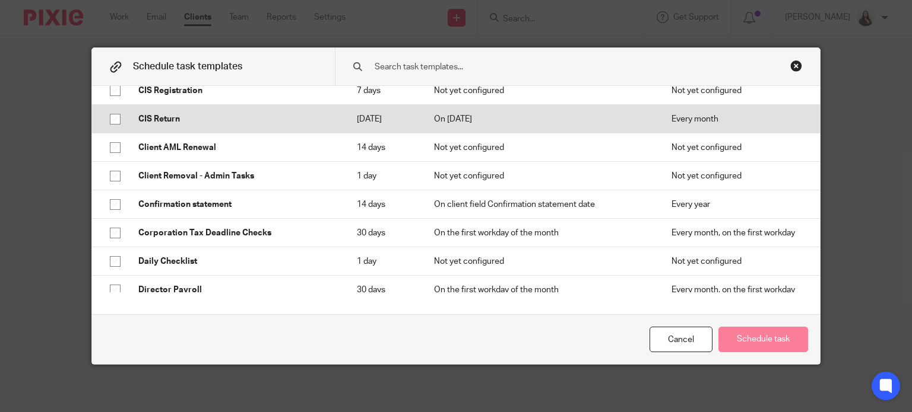
scroll to position [311, 0]
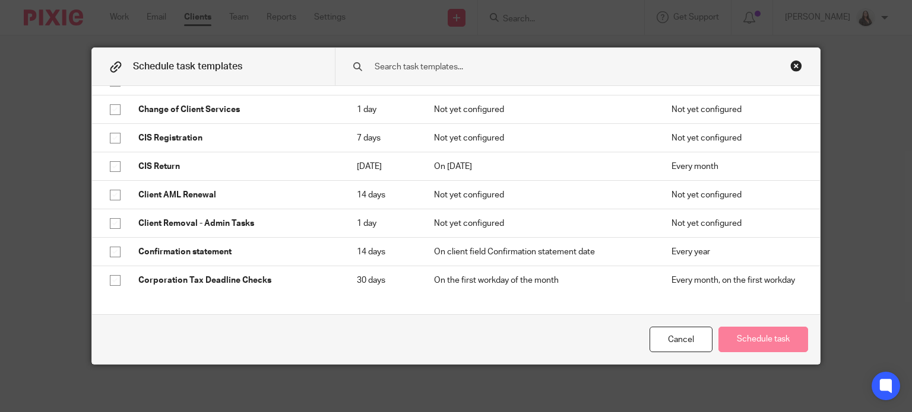
click at [791, 67] on div "Close this dialog window" at bounding box center [796, 66] width 12 height 12
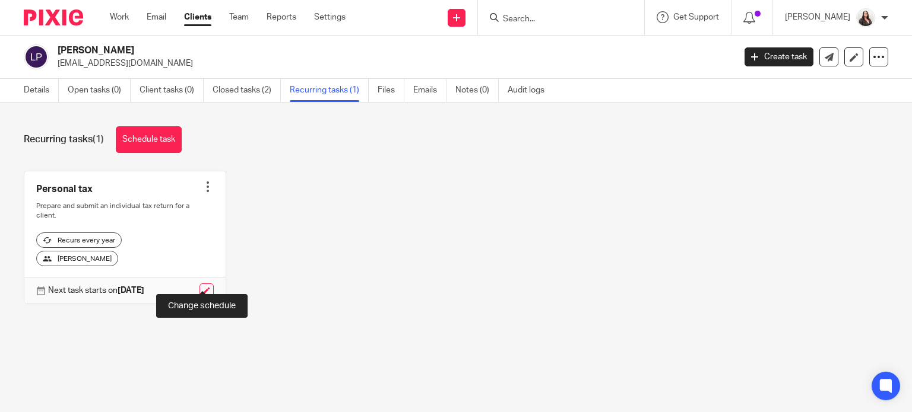
click at [204, 284] on link at bounding box center [206, 291] width 14 height 14
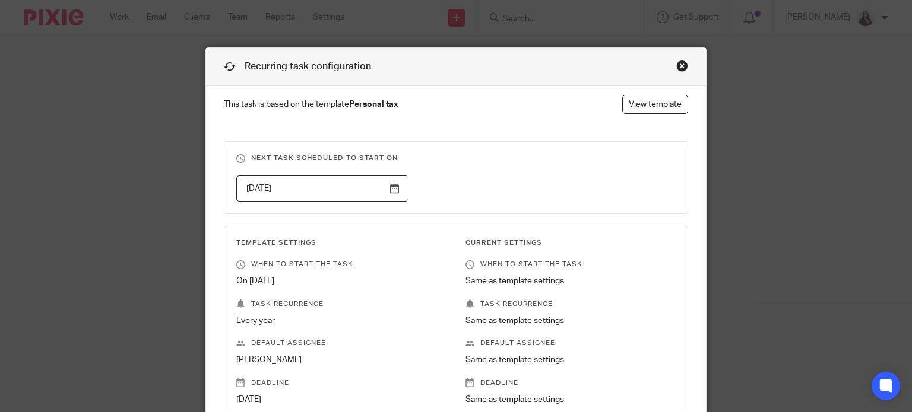
click at [392, 189] on input "[DATE]" at bounding box center [322, 189] width 172 height 27
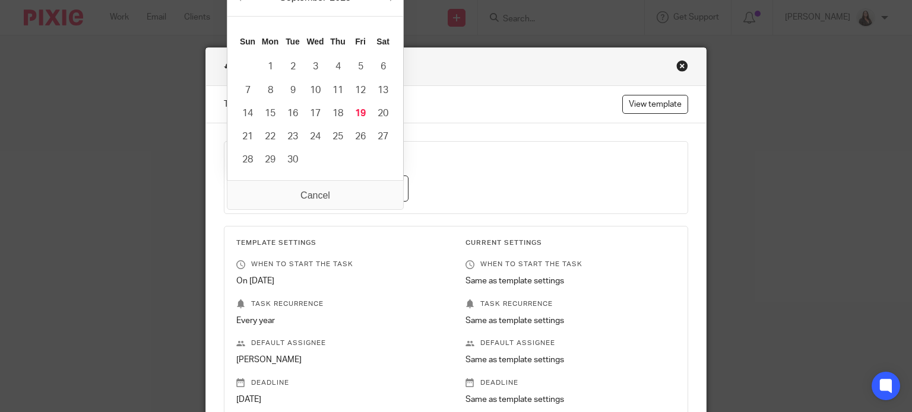
drag, startPoint x: 639, startPoint y: 135, endPoint x: 629, endPoint y: 142, distance: 11.5
click at [639, 136] on div "Next task scheduled to start on 2024-04-06 Template Settings When to start the …" at bounding box center [456, 285] width 500 height 325
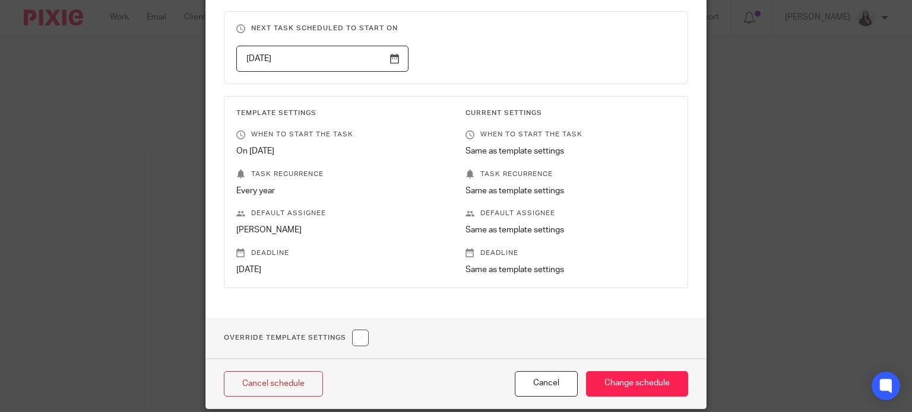
scroll to position [128, 0]
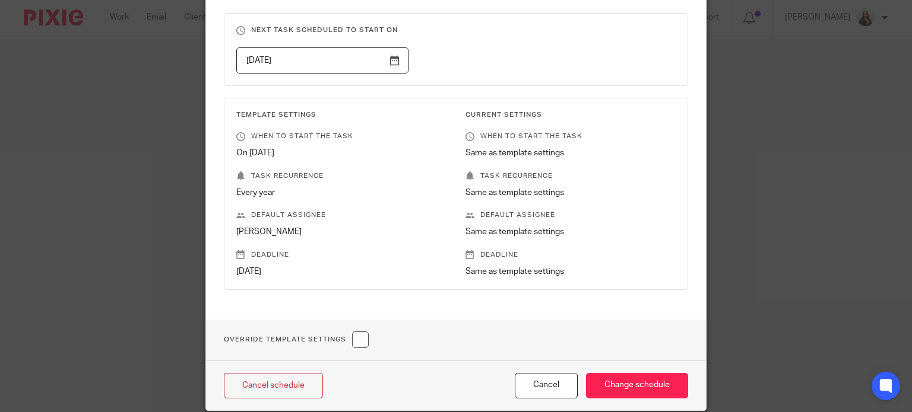
click at [389, 58] on input "2024-04-06" at bounding box center [322, 60] width 172 height 27
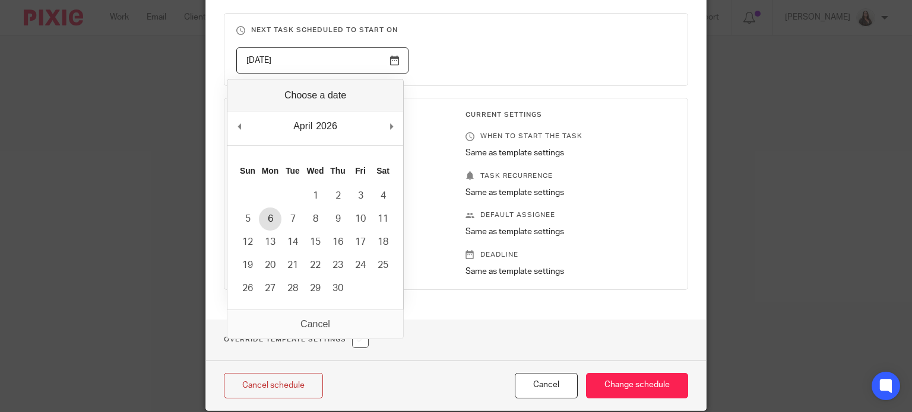
type input "2026-04-06"
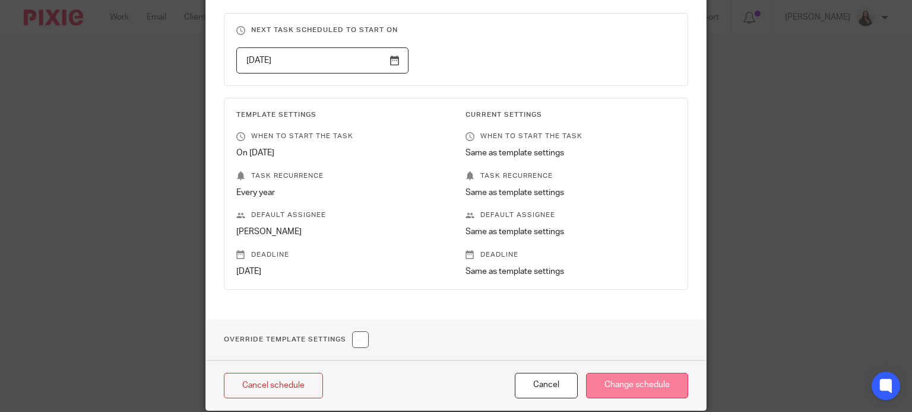
click at [651, 389] on input "Change schedule" at bounding box center [637, 386] width 102 height 26
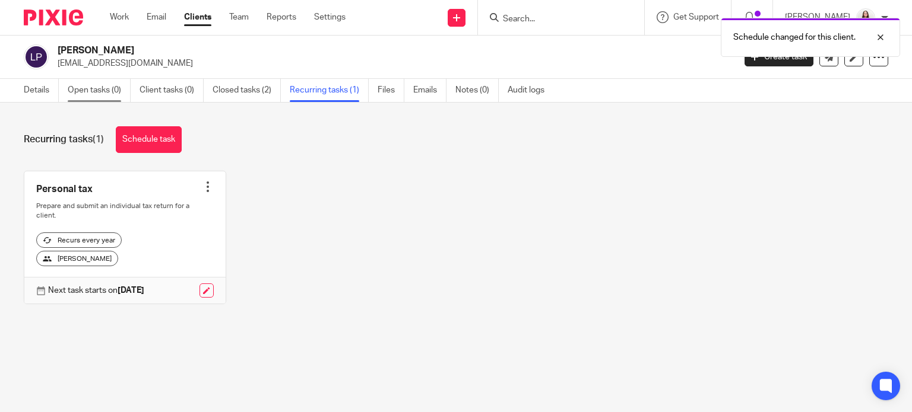
click at [98, 89] on link "Open tasks (0)" at bounding box center [99, 90] width 63 height 23
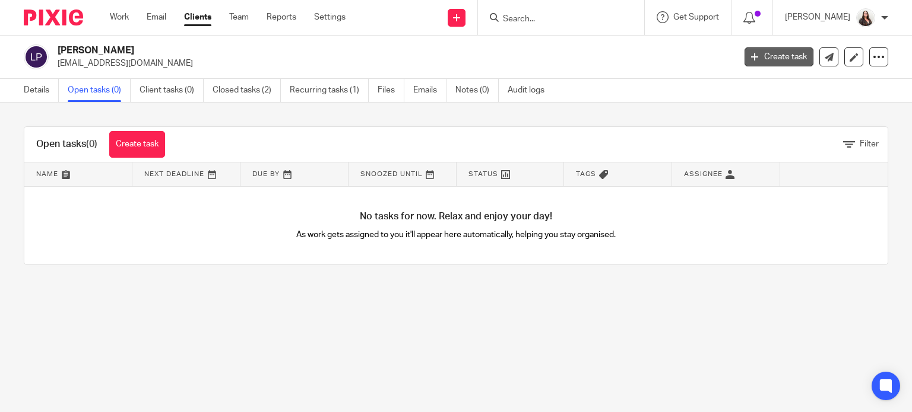
click at [766, 61] on link "Create task" at bounding box center [778, 56] width 69 height 19
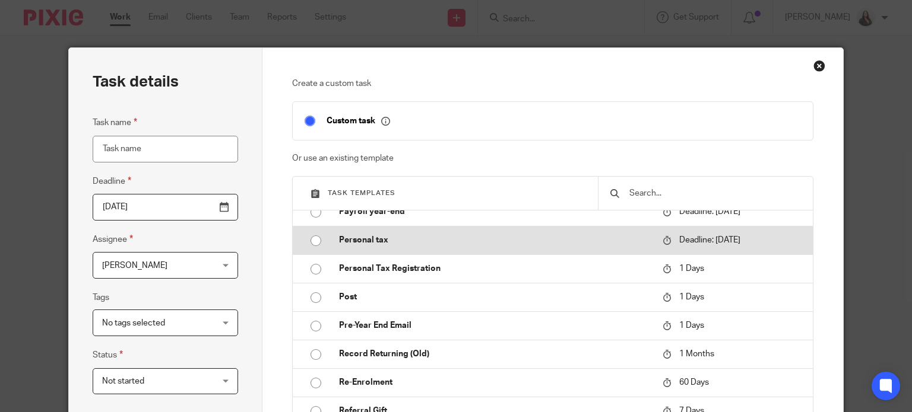
scroll to position [1128, 0]
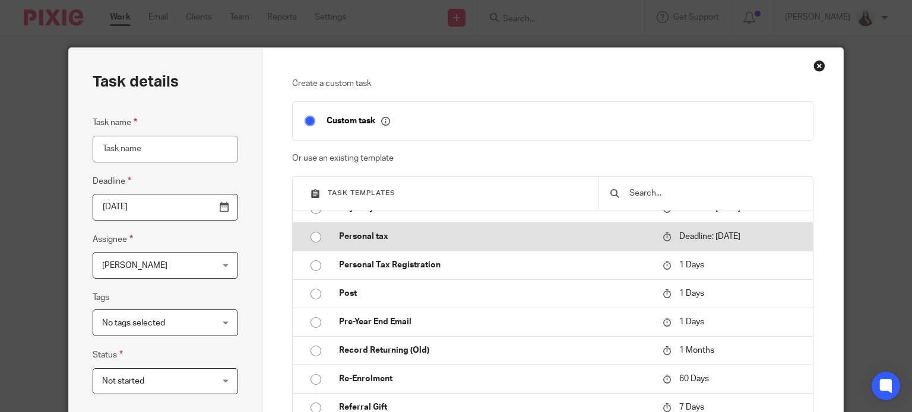
click at [468, 251] on td "Personal tax" at bounding box center [491, 237] width 329 height 28
type input "[DATE]"
type input "Personal tax"
checkbox input "false"
radio input "true"
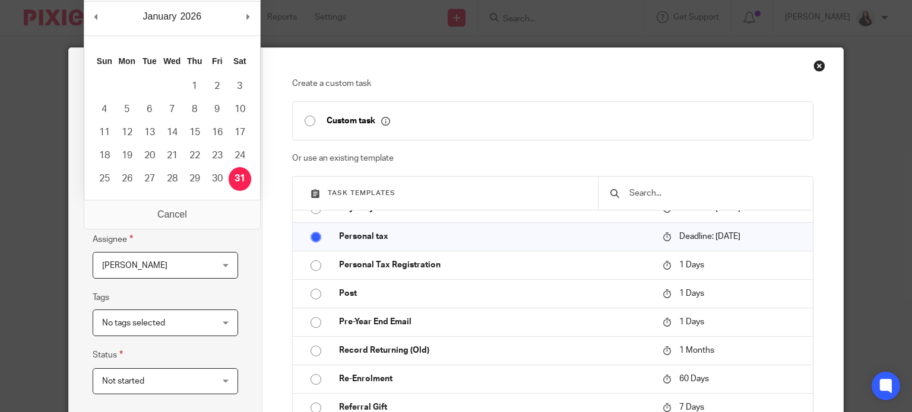
click at [221, 207] on input "[DATE]" at bounding box center [165, 207] width 145 height 27
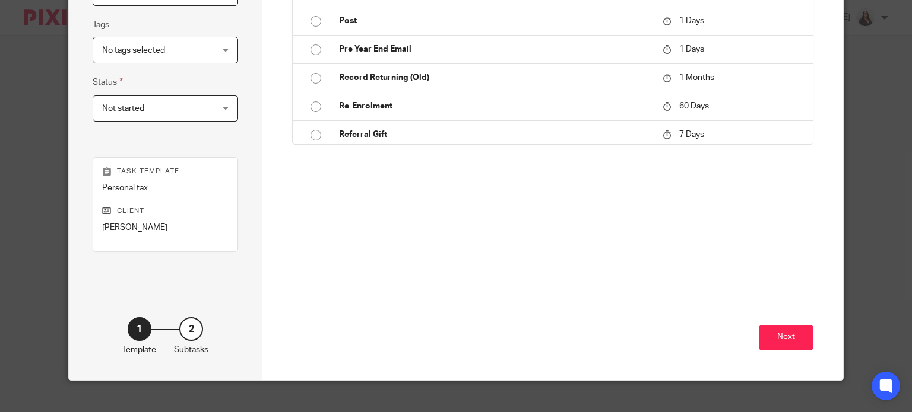
scroll to position [288, 0]
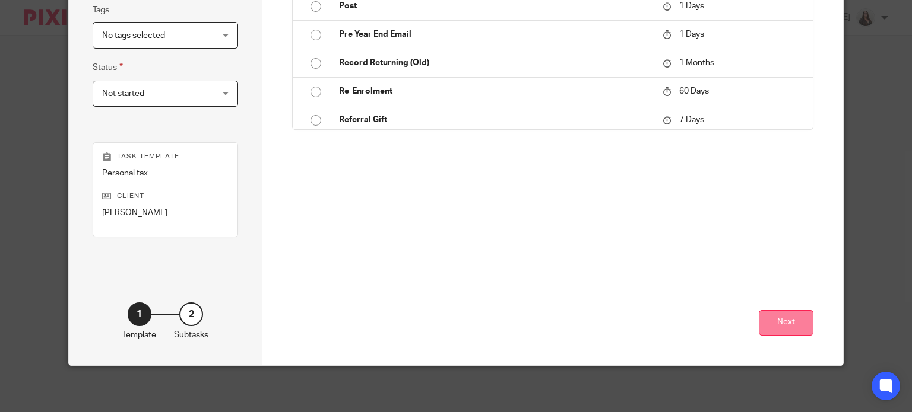
click at [798, 328] on button "Next" at bounding box center [785, 323] width 55 height 26
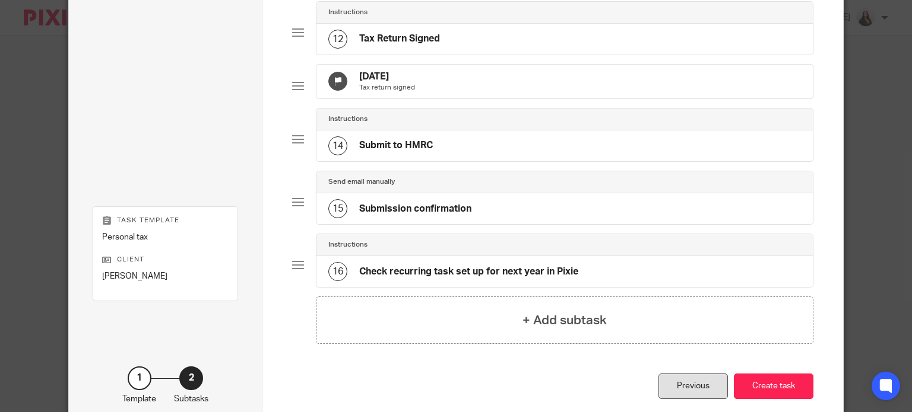
scroll to position [850, 0]
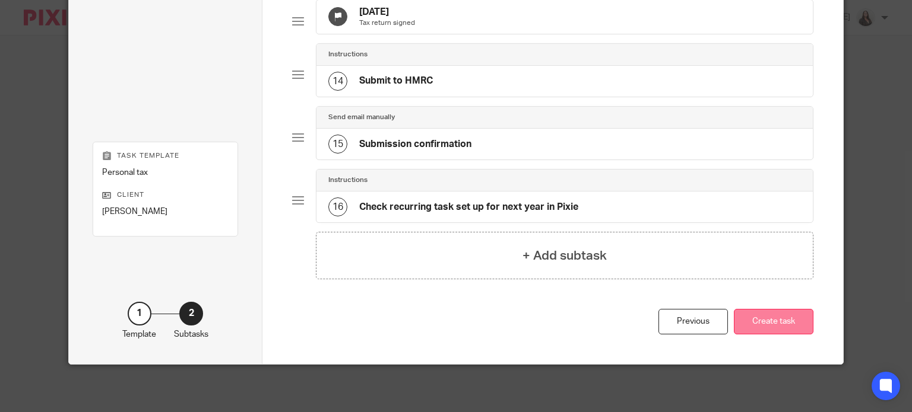
click at [772, 325] on button "Create task" at bounding box center [774, 322] width 80 height 26
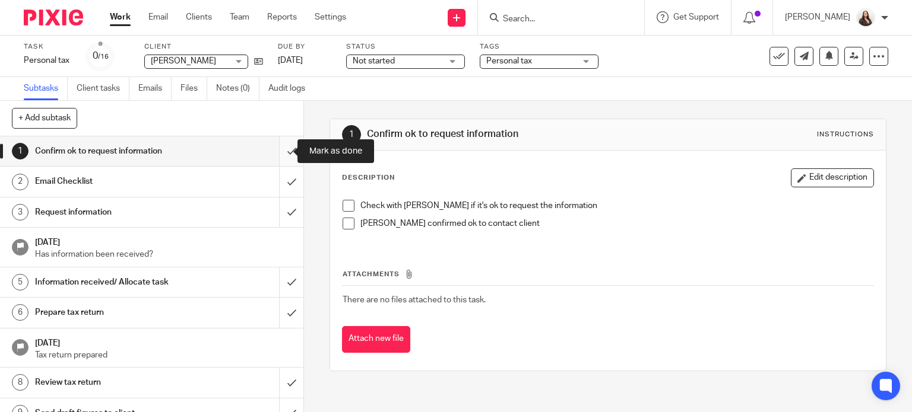
click at [279, 151] on input "submit" at bounding box center [151, 152] width 303 height 30
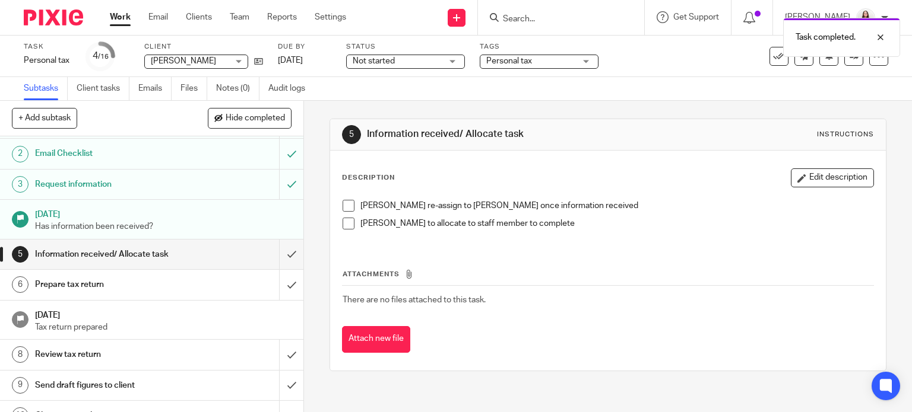
scroll to position [30, 0]
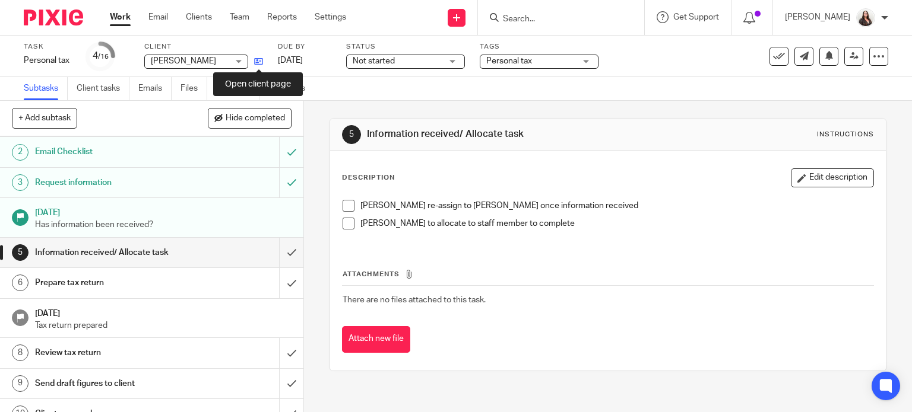
click at [257, 64] on icon at bounding box center [258, 61] width 9 height 9
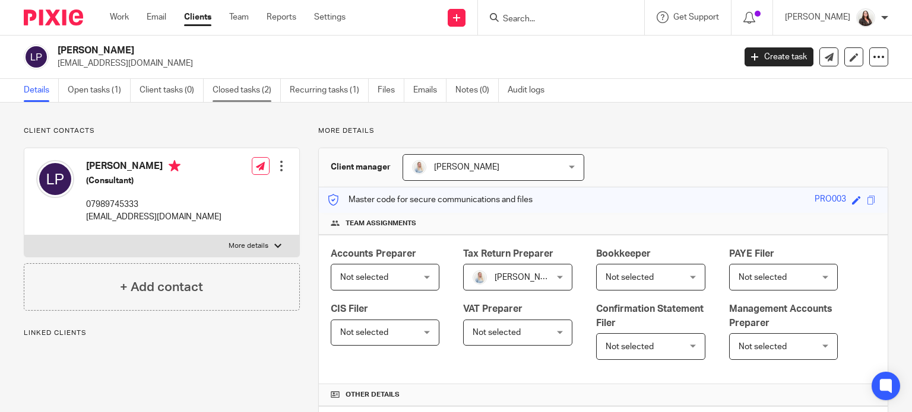
click at [264, 90] on link "Closed tasks (2)" at bounding box center [246, 90] width 68 height 23
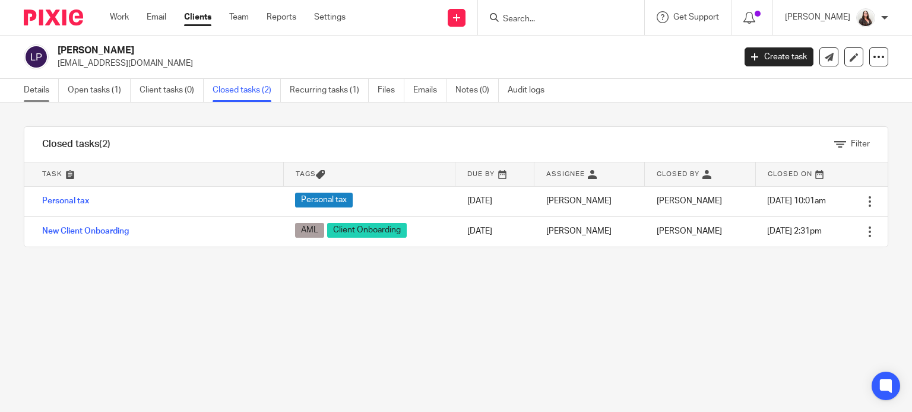
click at [35, 88] on link "Details" at bounding box center [41, 90] width 35 height 23
